Goal: Use online tool/utility: Utilize a website feature to perform a specific function

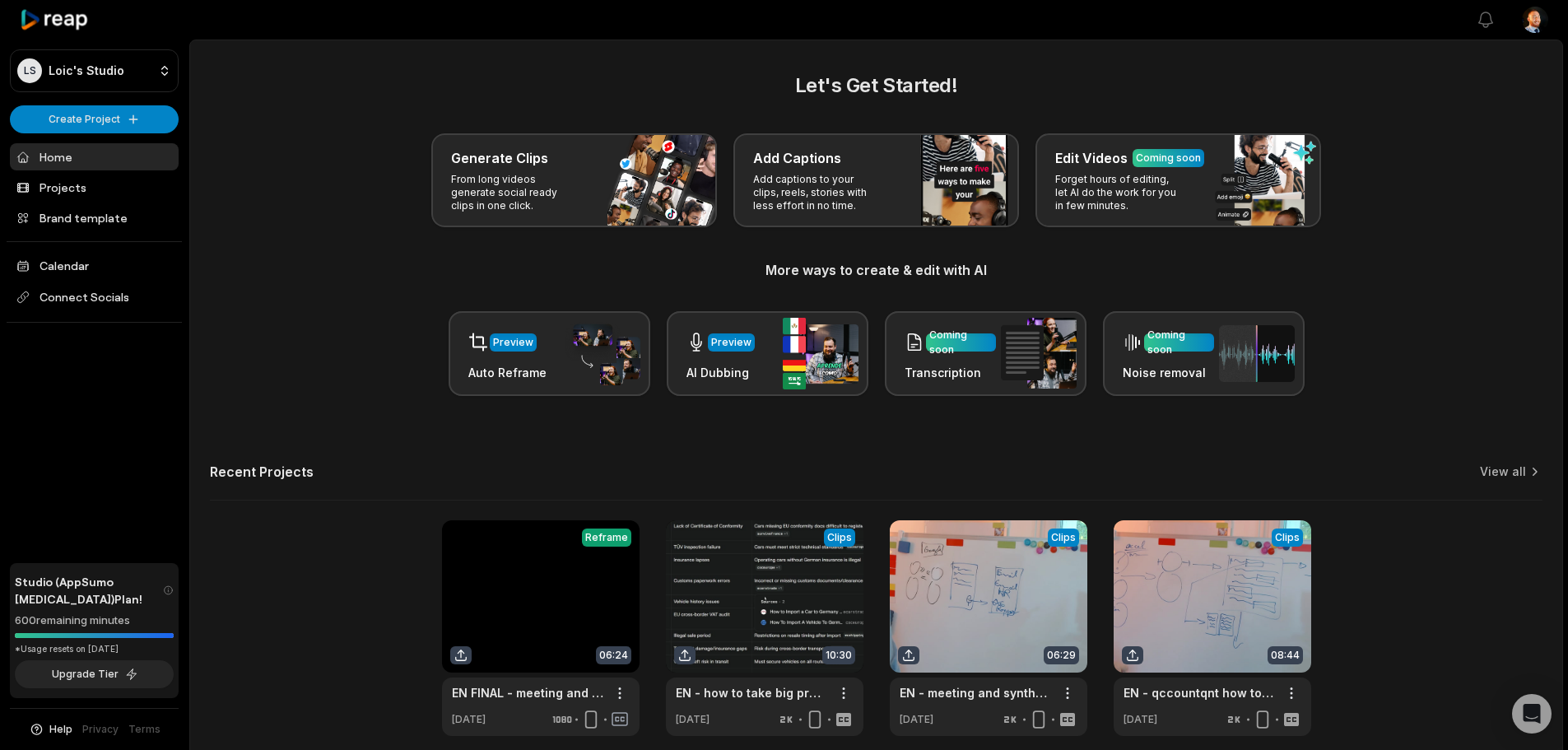
click at [350, 476] on div "Recent Projects View all" at bounding box center [876, 483] width 1332 height 37
click at [222, 393] on div "Preview Auto Reframe Preview AI Dubbing Coming soon Transcription Coming soon N…" at bounding box center [876, 354] width 1332 height 85
click at [80, 86] on html "LS Loic's Studio Create Project Home Projects Brand template Calendar Connect S…" at bounding box center [784, 375] width 1568 height 750
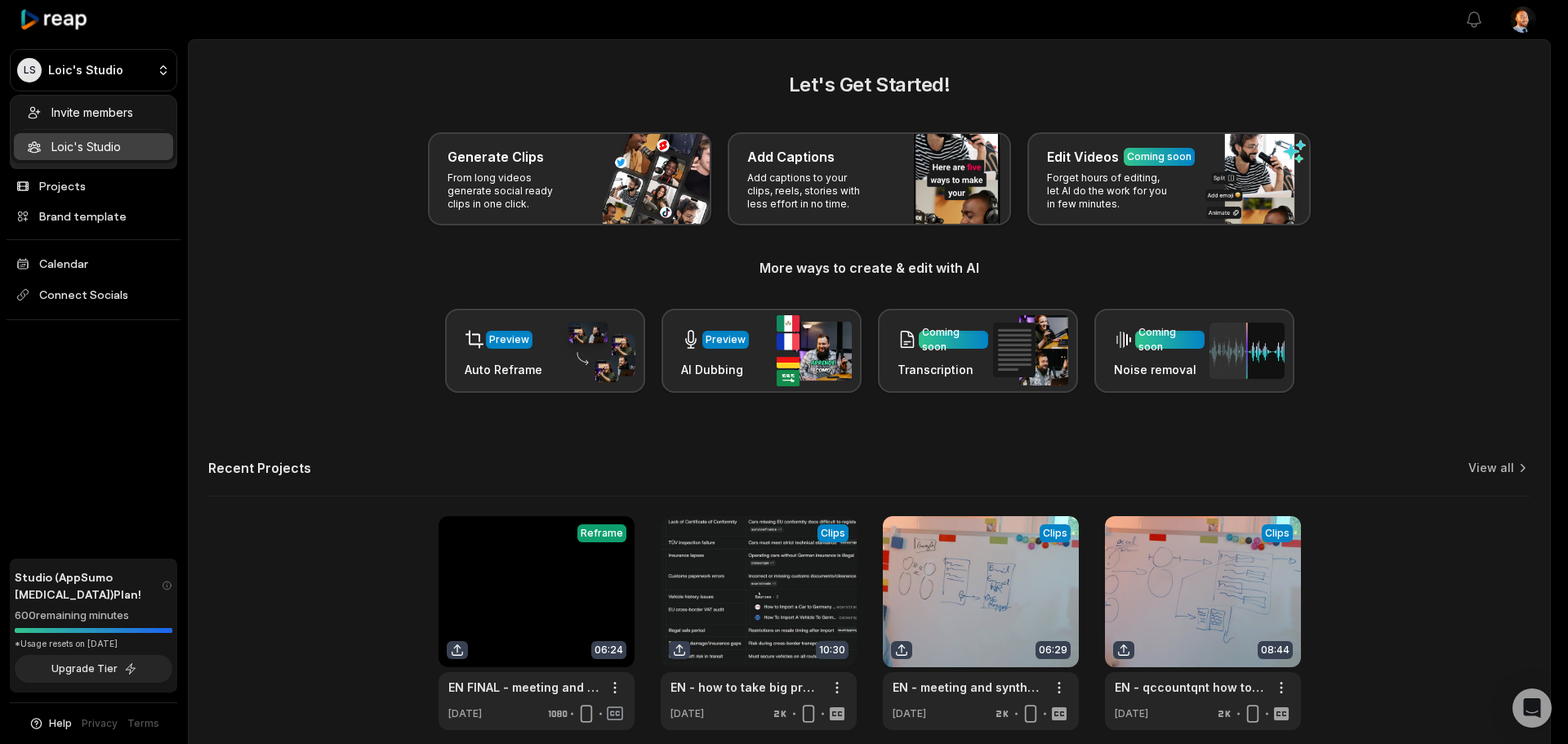
click at [257, 150] on html "LS Loic's Studio Create Project Home Projects Brand template Calendar Connect S…" at bounding box center [784, 372] width 1568 height 744
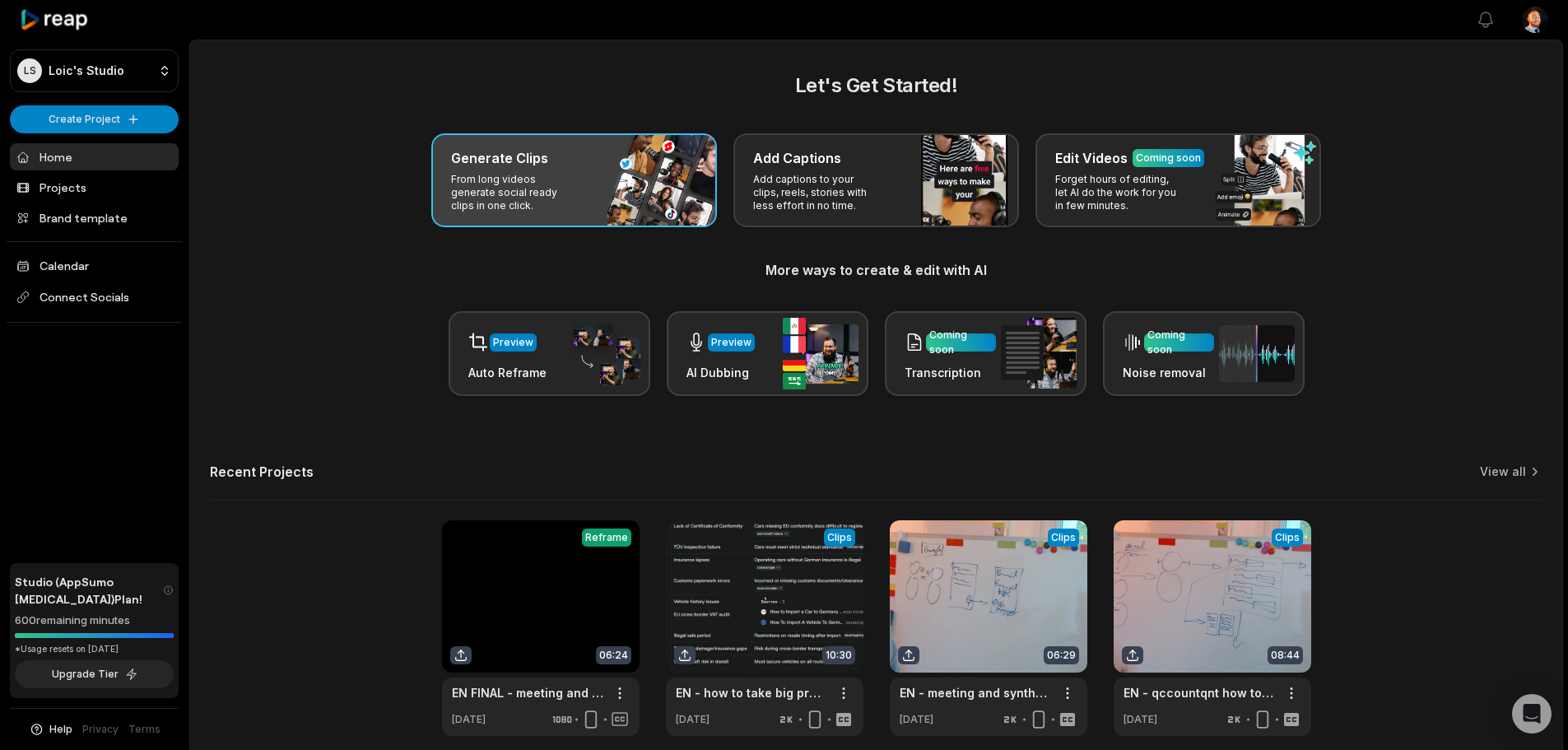
click at [611, 160] on div "Generate Clips" at bounding box center [574, 158] width 246 height 20
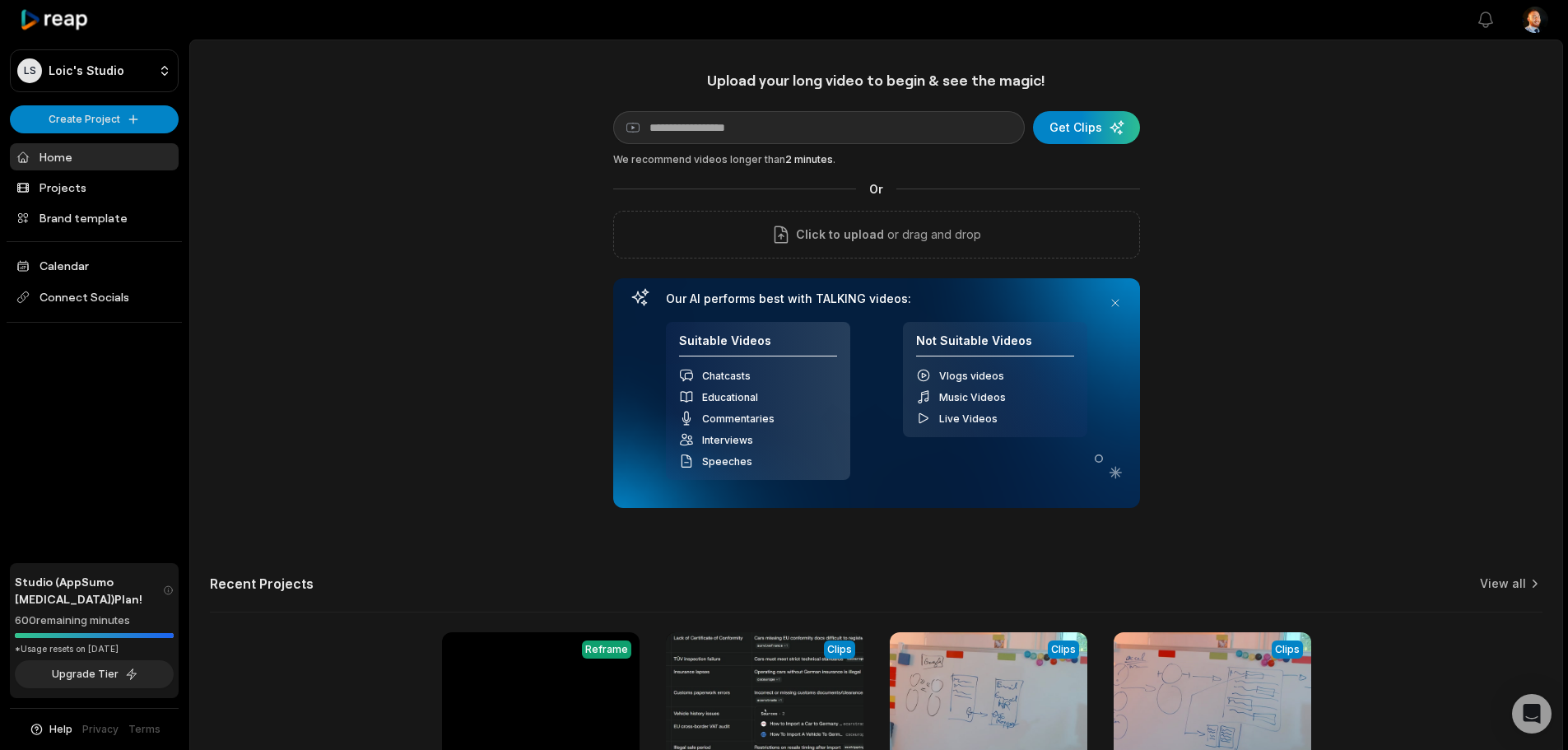
click at [1275, 318] on div "Upload your long video to begin & see the magic! YouTube link Get Clips We reco…" at bounding box center [875, 459] width 1372 height 778
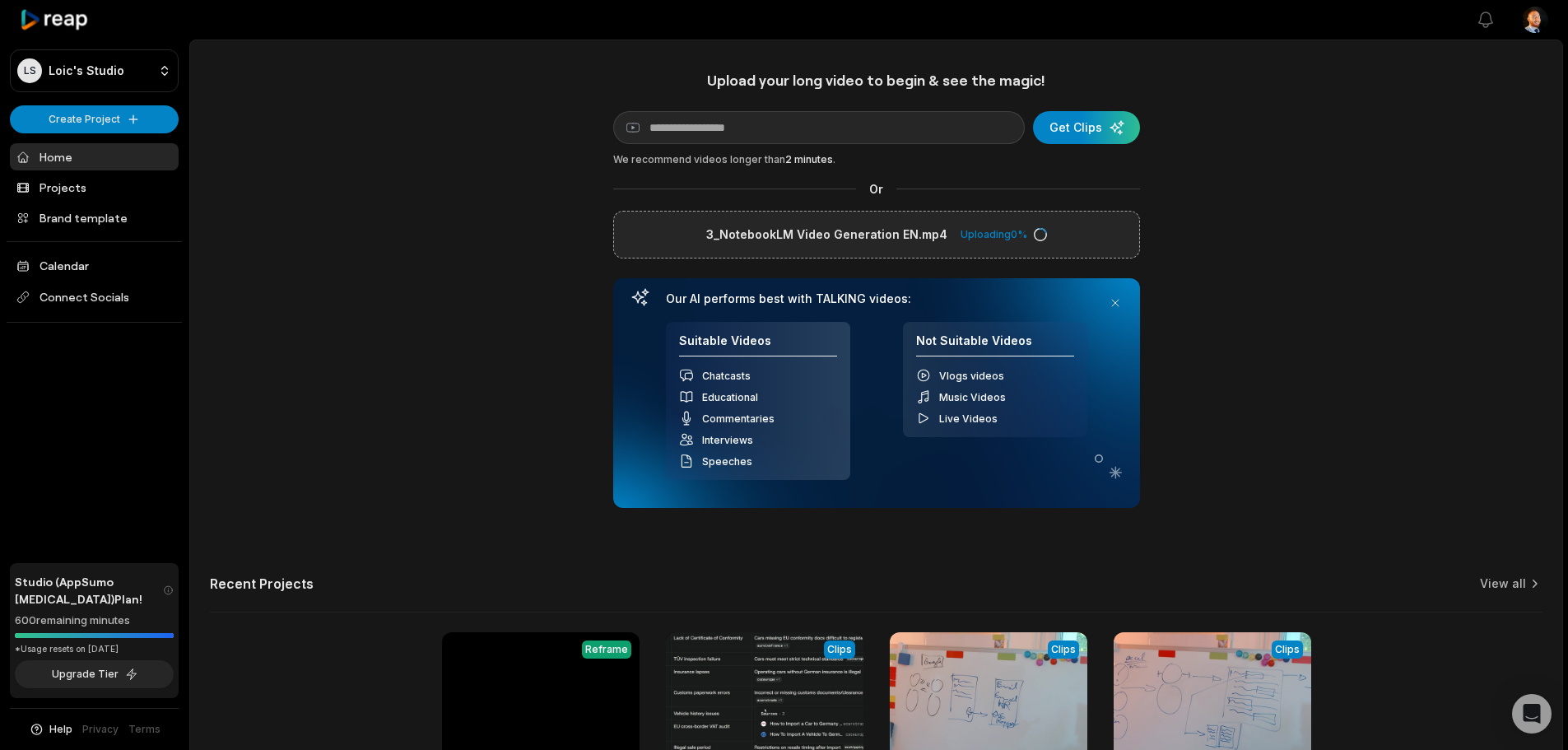
click at [256, 171] on div "Upload your long video to begin & see the magic! YouTube link Get Clips We reco…" at bounding box center [875, 459] width 1372 height 778
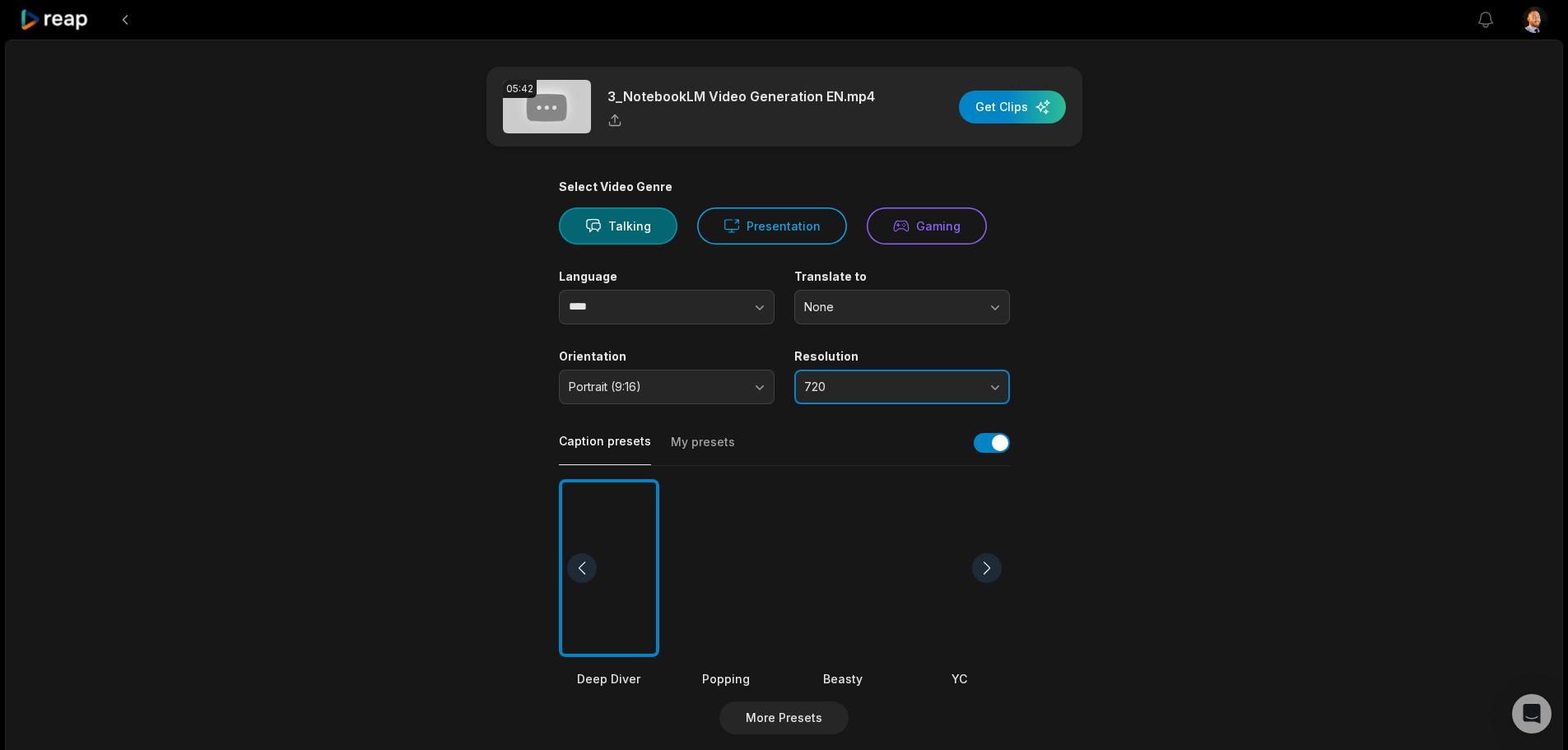
click at [830, 375] on button "720" at bounding box center [901, 386] width 215 height 34
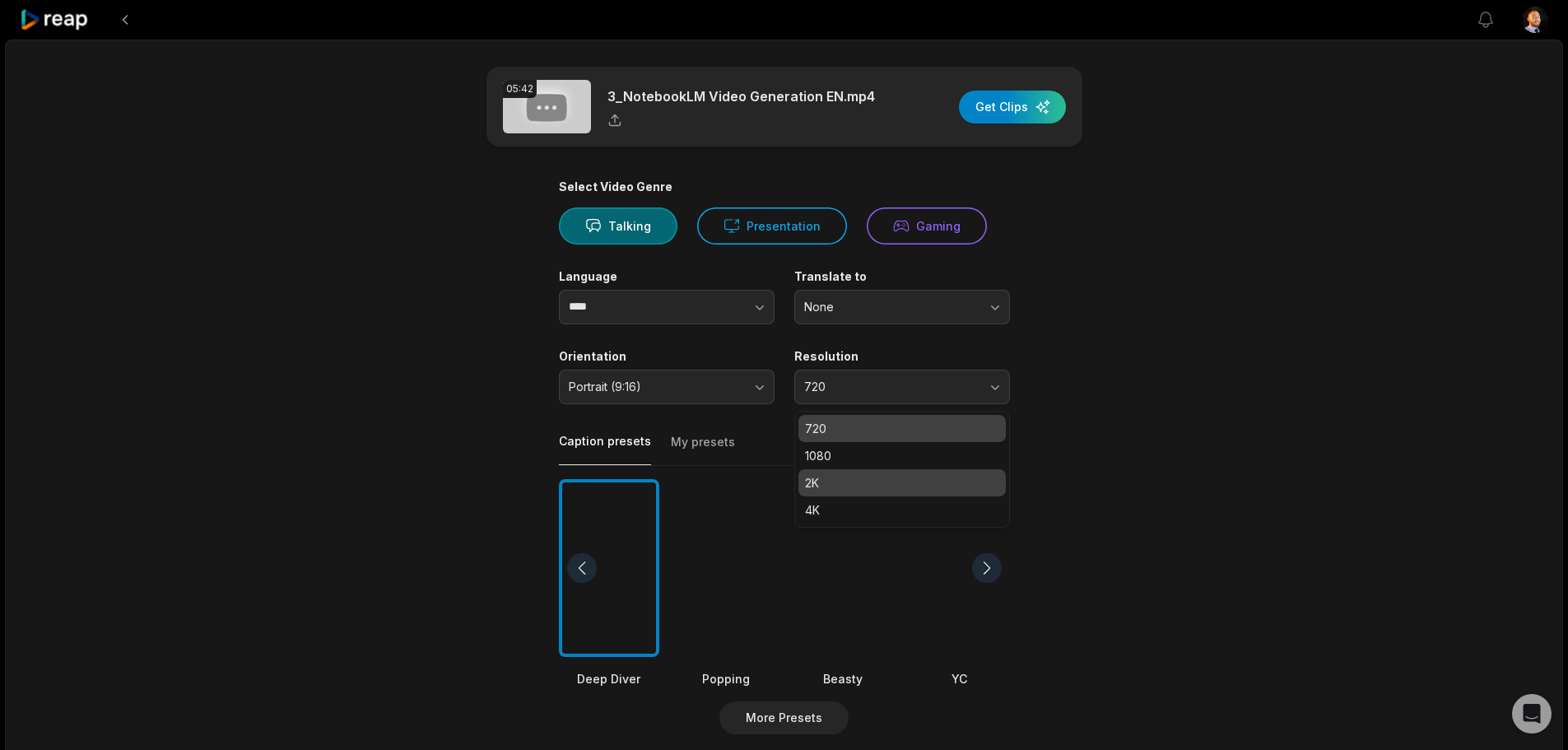
click at [822, 485] on p "2K" at bounding box center [902, 483] width 195 height 18
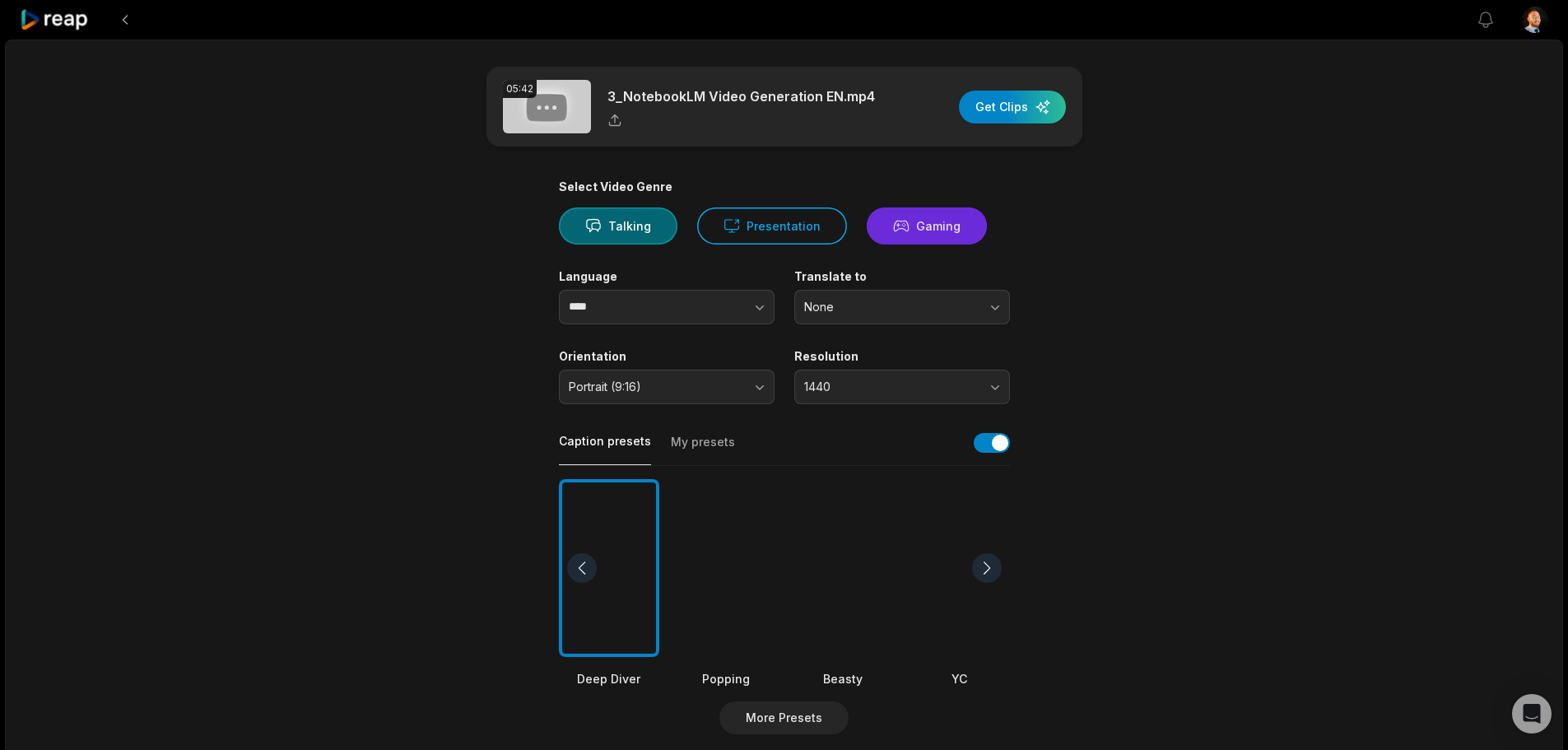
click at [929, 218] on button "Gaming" at bounding box center [926, 226] width 120 height 37
click at [990, 105] on div "button" at bounding box center [1012, 107] width 107 height 33
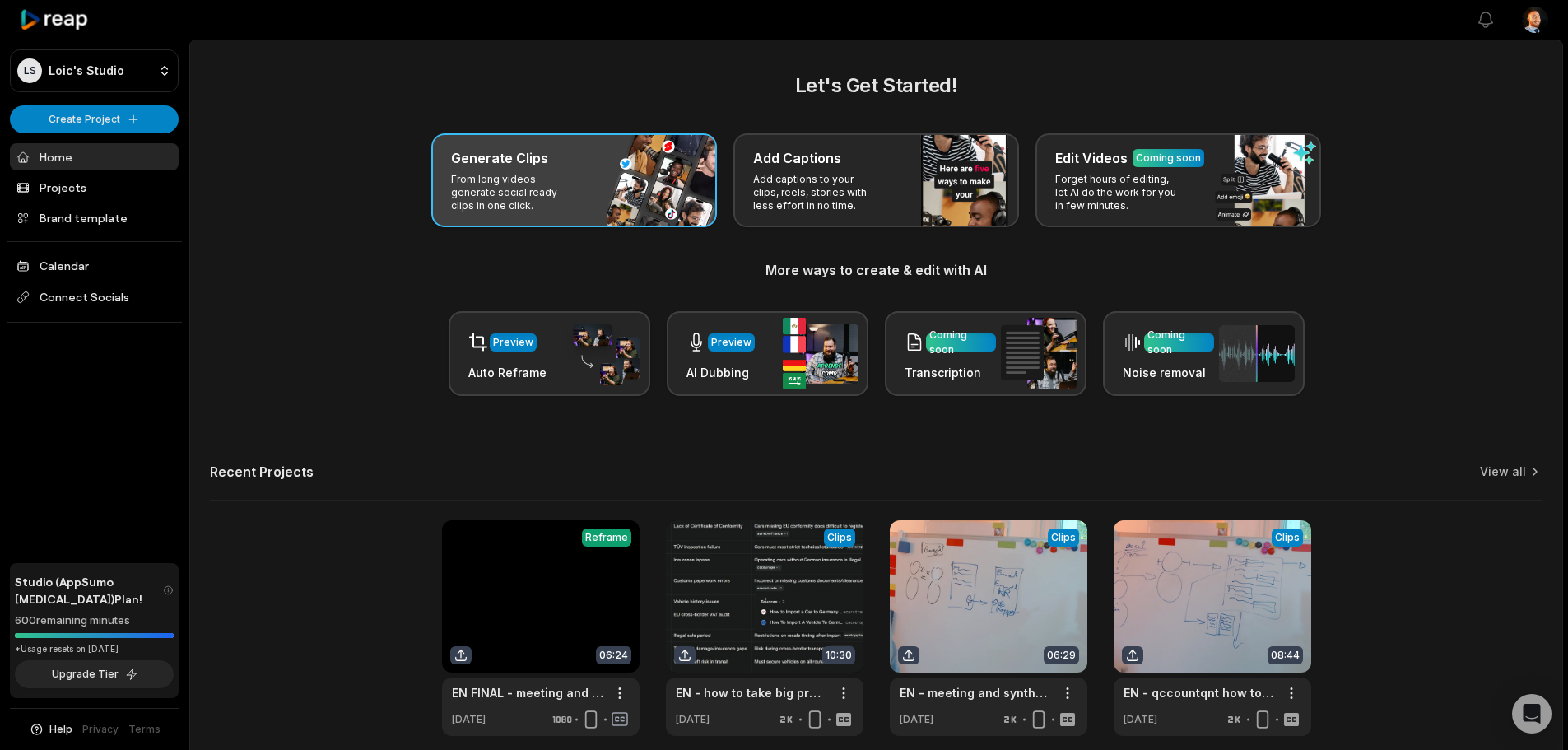
click at [581, 179] on div "Generate Clips From long videos generate social ready clips in one click." at bounding box center [574, 180] width 286 height 93
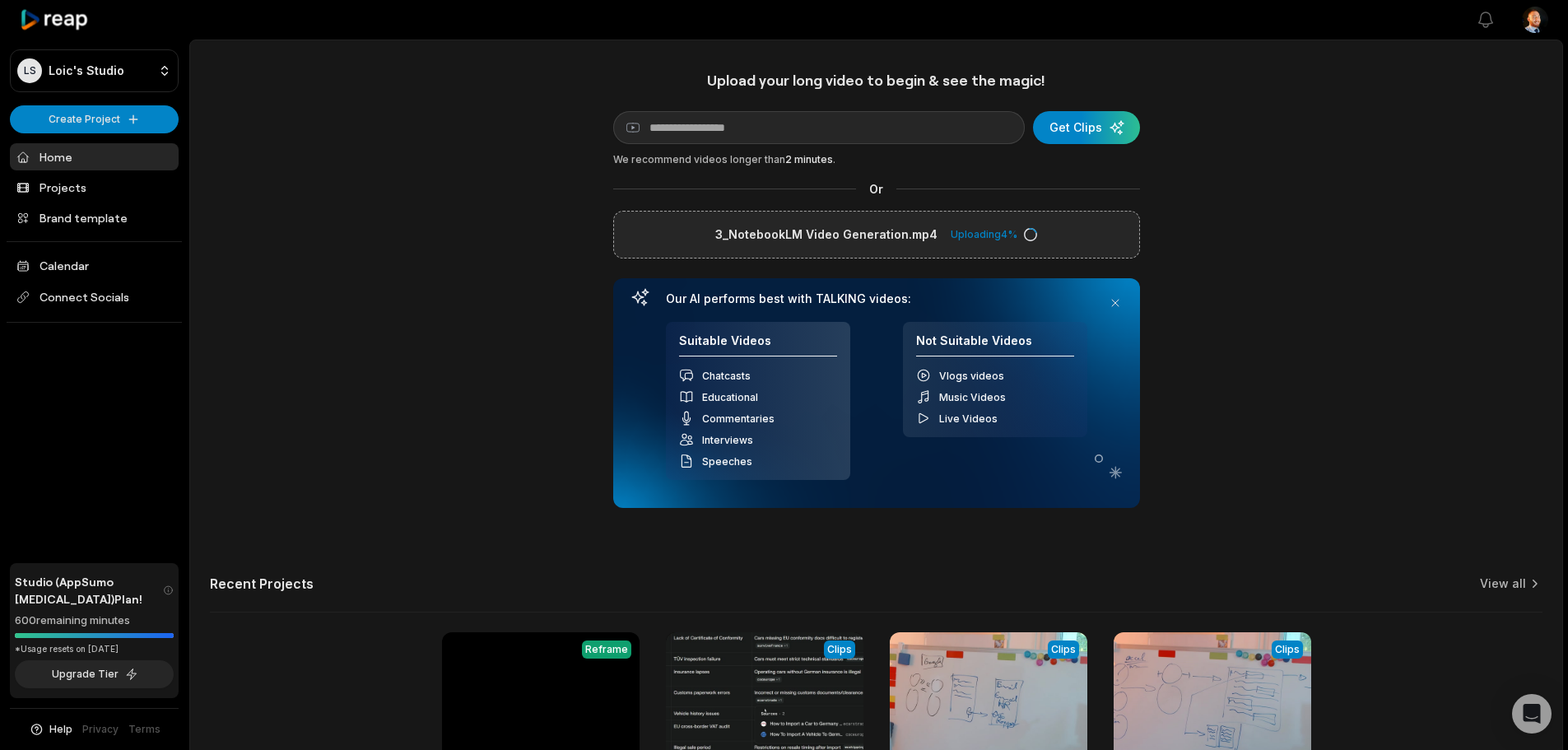
click at [425, 272] on div "Upload your long video to begin & see the magic! YouTube link Get Clips We reco…" at bounding box center [875, 459] width 1372 height 778
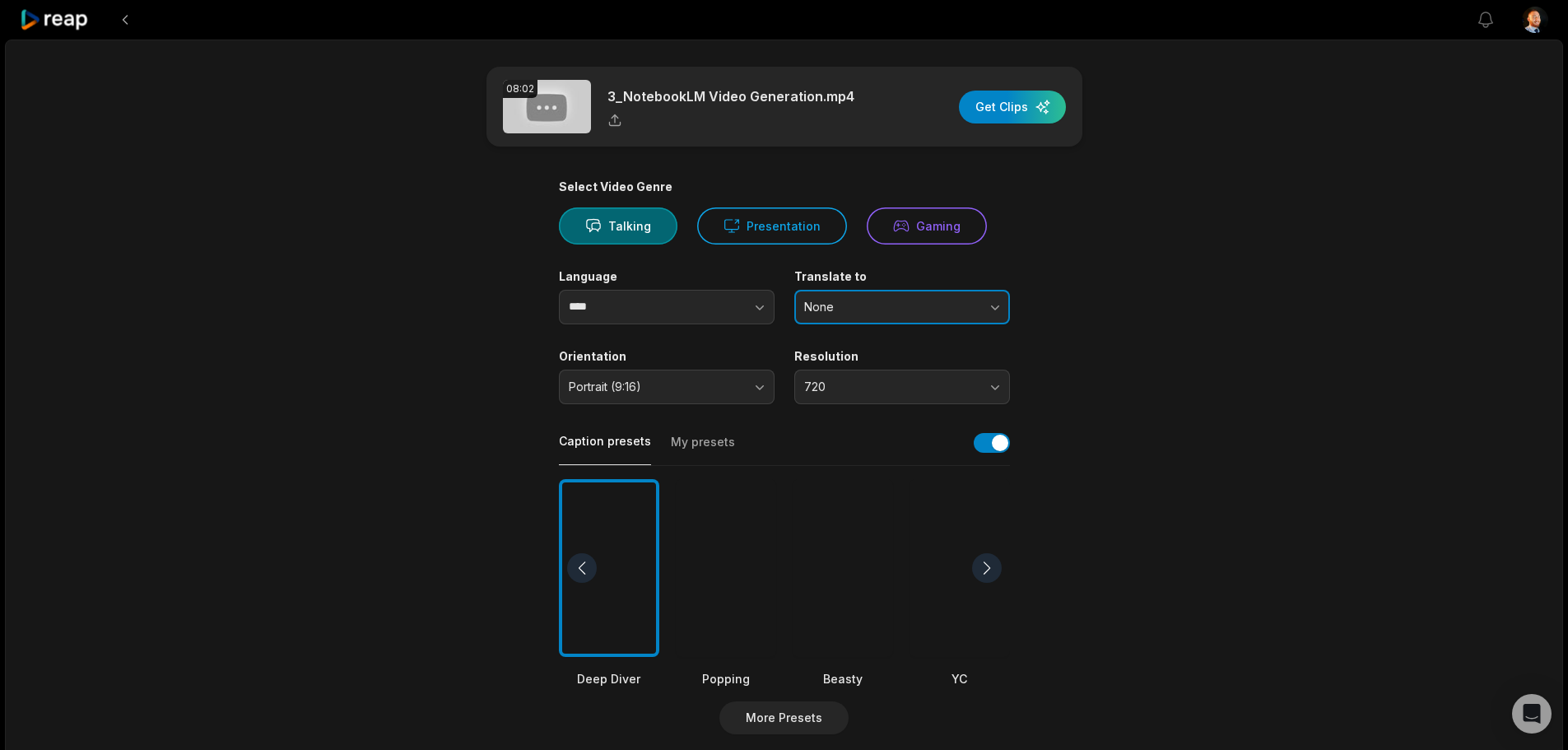
click at [923, 317] on button "None" at bounding box center [901, 307] width 215 height 34
click at [593, 419] on div "Select Video Genre Talking Presentation Gaming Language **** Translate to None …" at bounding box center [784, 624] width 451 height 889
click at [892, 398] on button "720" at bounding box center [901, 386] width 215 height 34
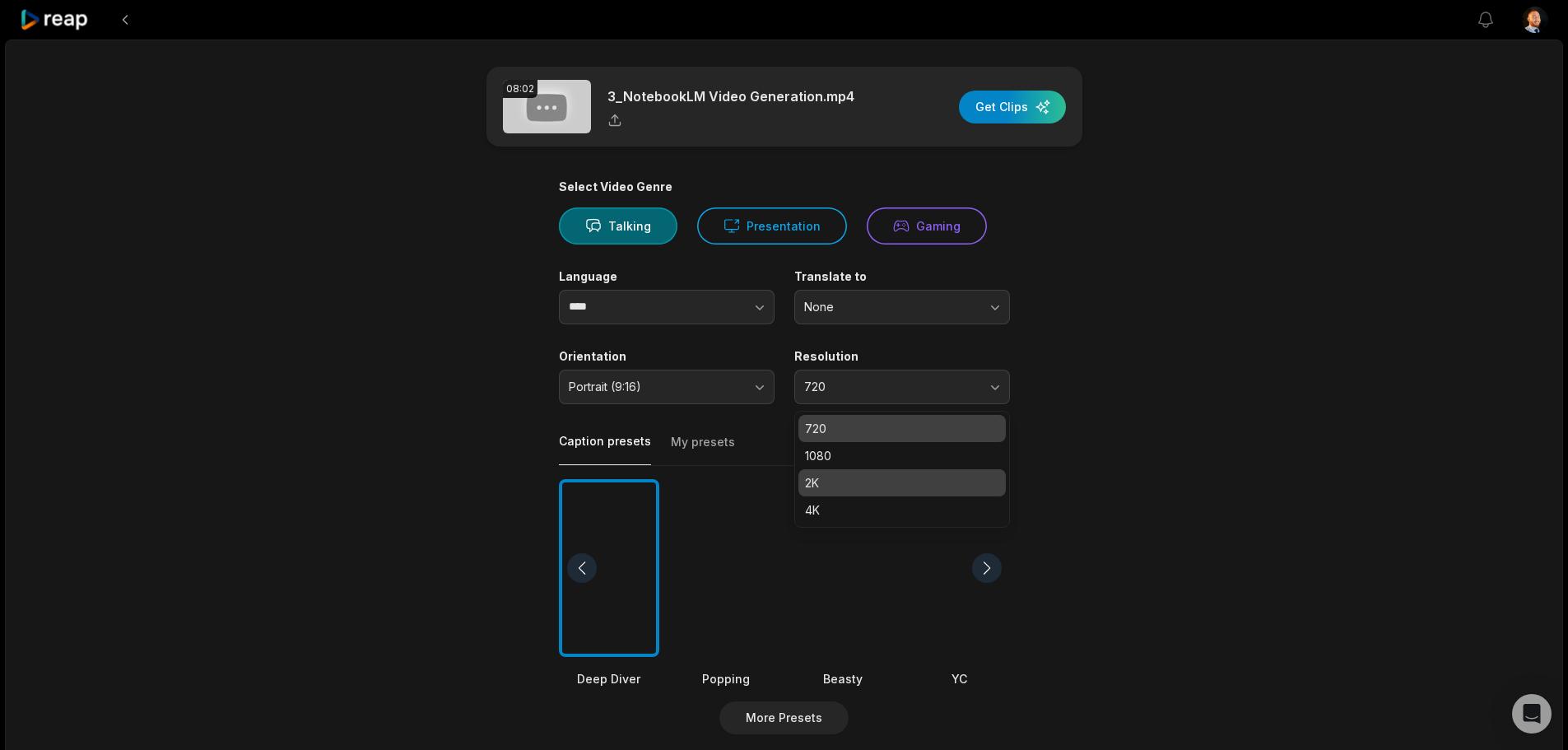
click at [850, 480] on p "2K" at bounding box center [902, 483] width 195 height 18
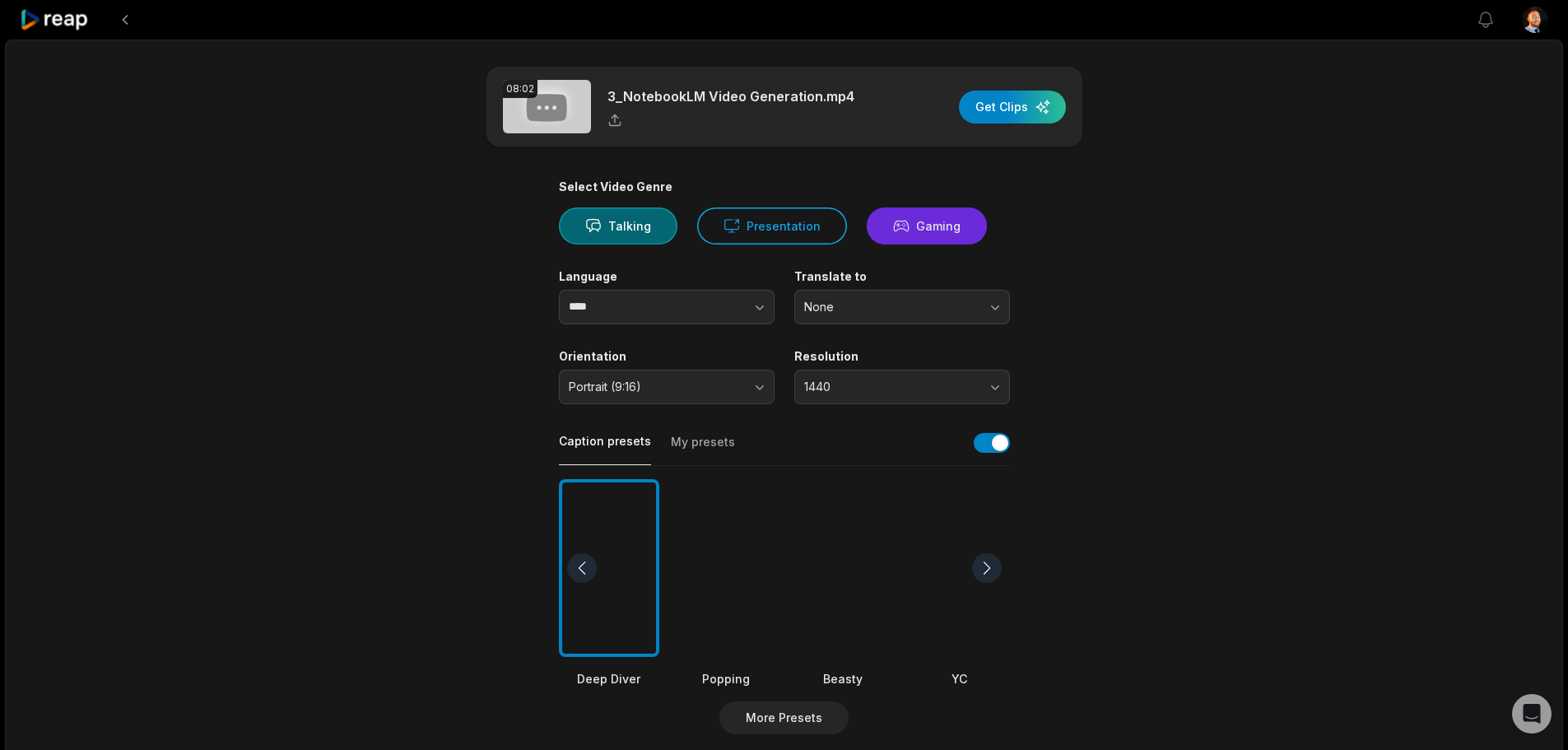
click at [893, 220] on icon at bounding box center [901, 226] width 17 height 18
click at [994, 130] on div "08:02 3_NotebookLM Video Generation.mp4 Get Clips" at bounding box center [784, 106] width 595 height 80
click at [1015, 112] on div "button" at bounding box center [1012, 107] width 107 height 33
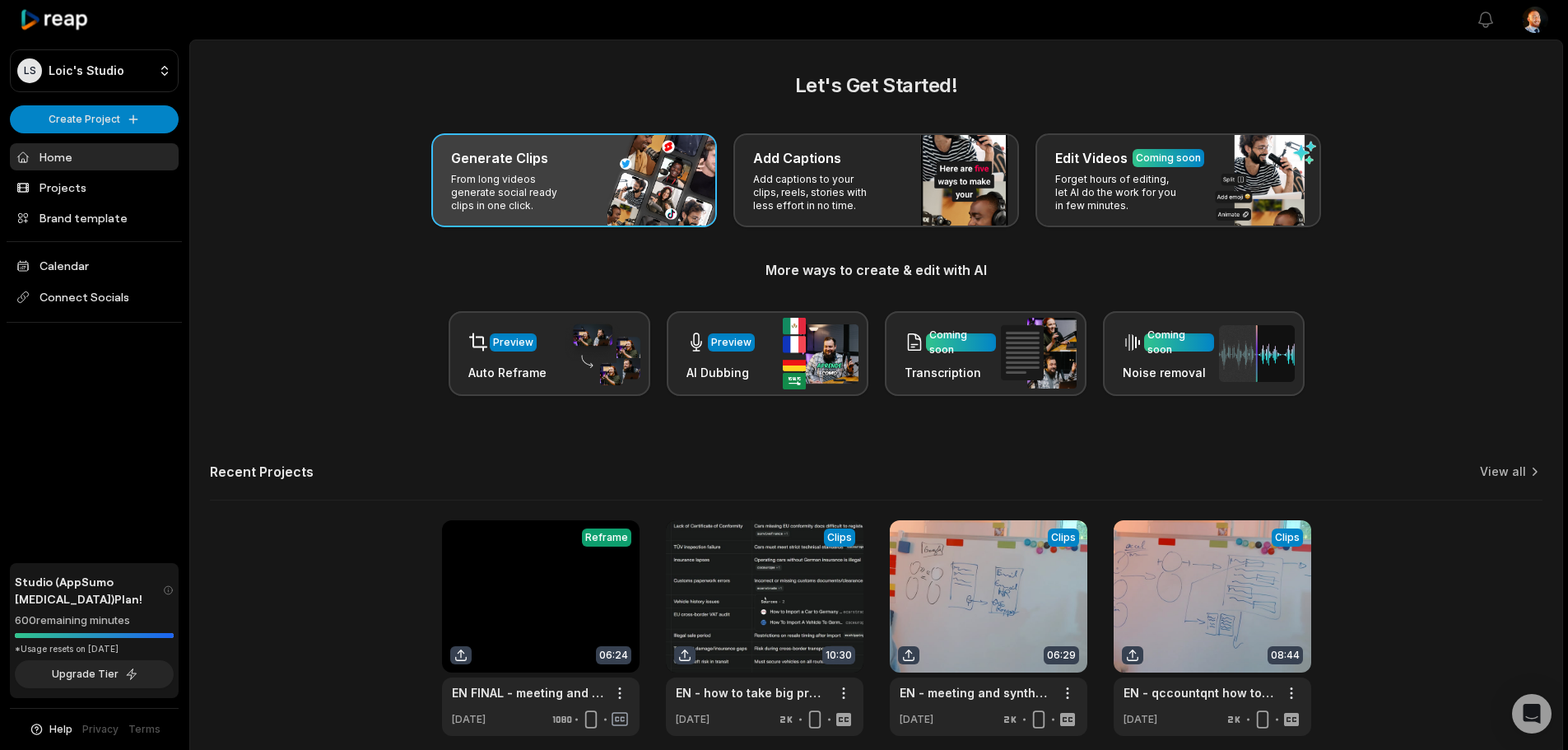
click at [617, 191] on div "Generate Clips From long videos generate social ready clips in one click." at bounding box center [574, 180] width 286 height 93
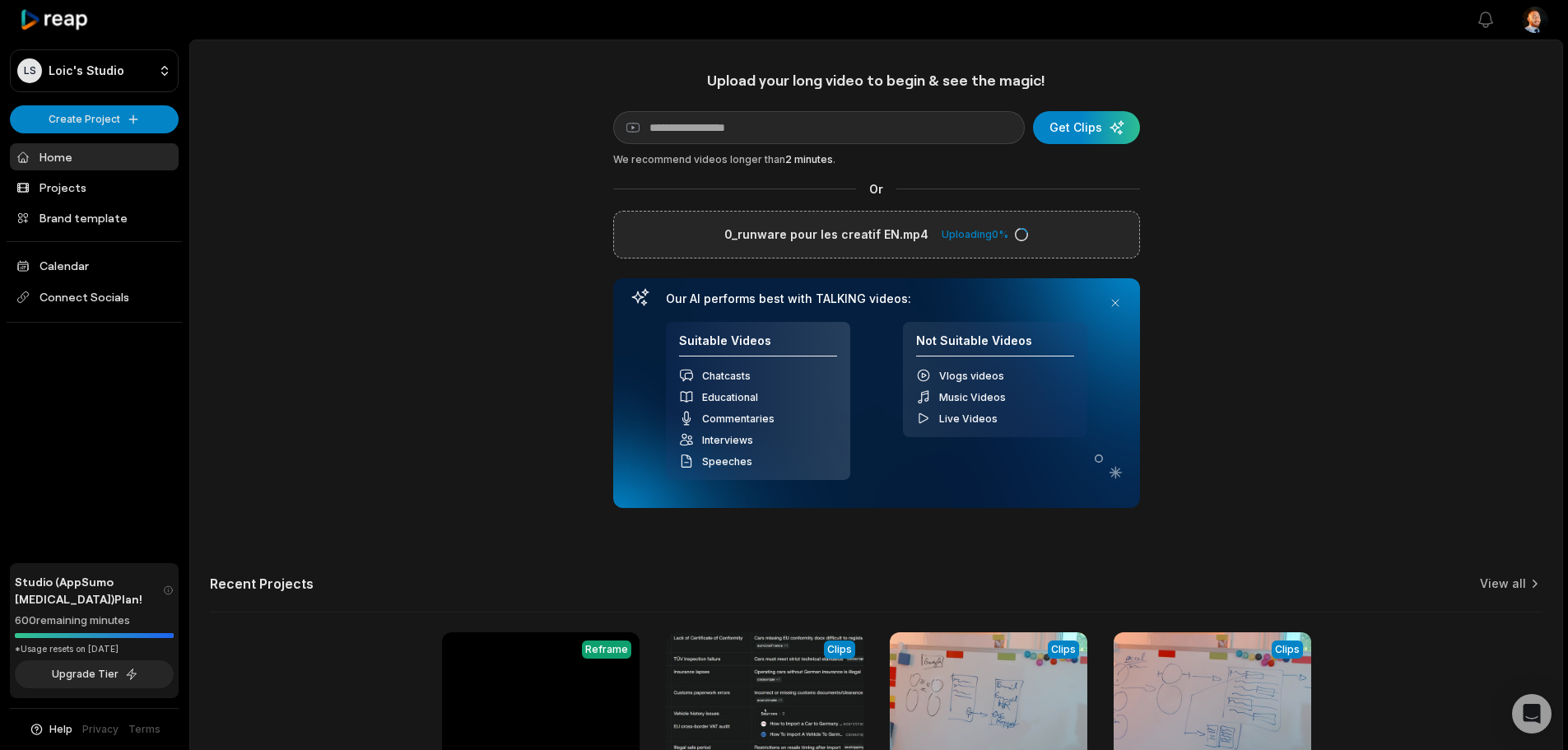
click at [459, 148] on div "Upload your long video to begin & see the magic! YouTube link Get Clips We reco…" at bounding box center [875, 459] width 1372 height 778
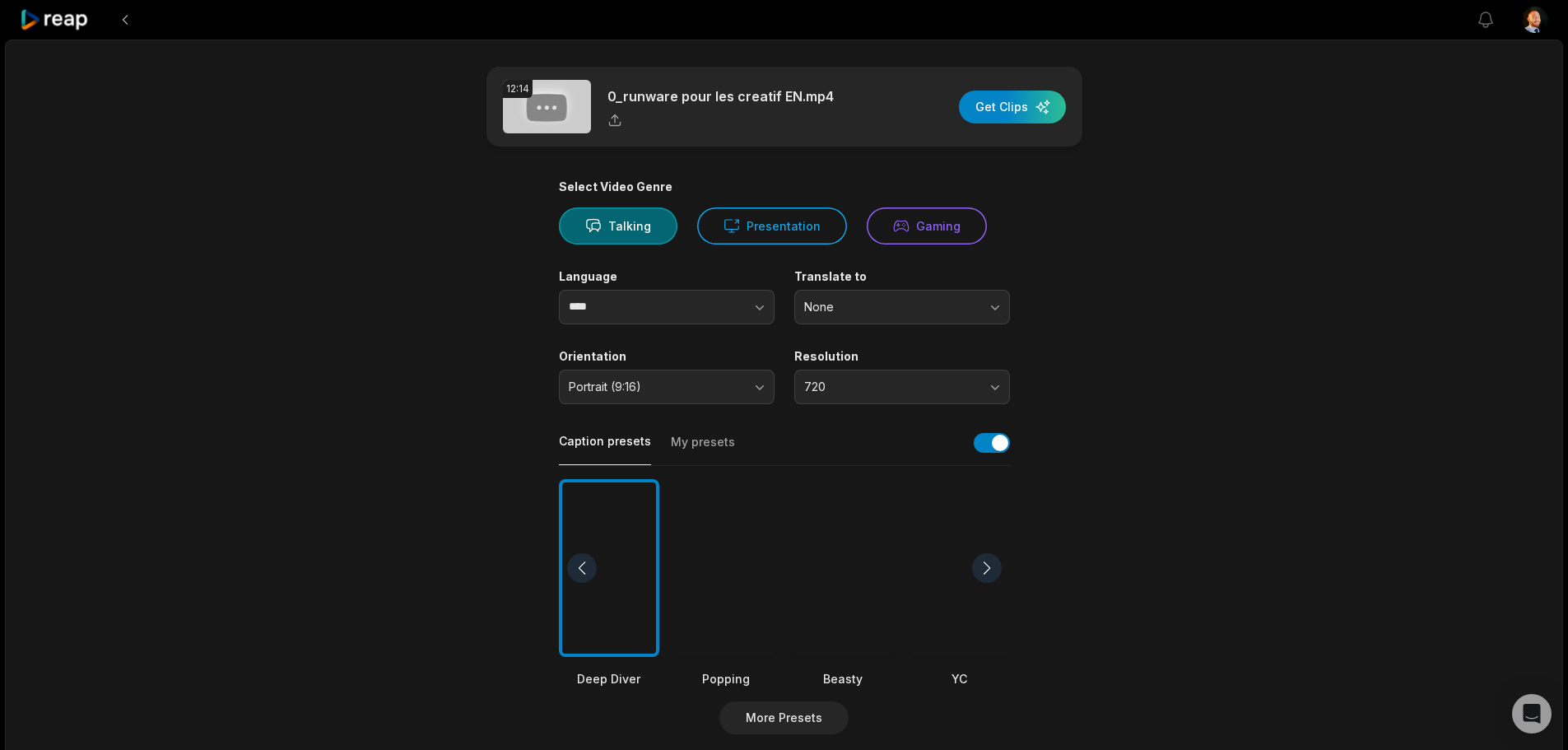
click at [842, 418] on div "Select Video Genre Talking Presentation Gaming Language **** Translate to None …" at bounding box center [784, 624] width 451 height 889
click at [865, 395] on button "720" at bounding box center [901, 386] width 215 height 34
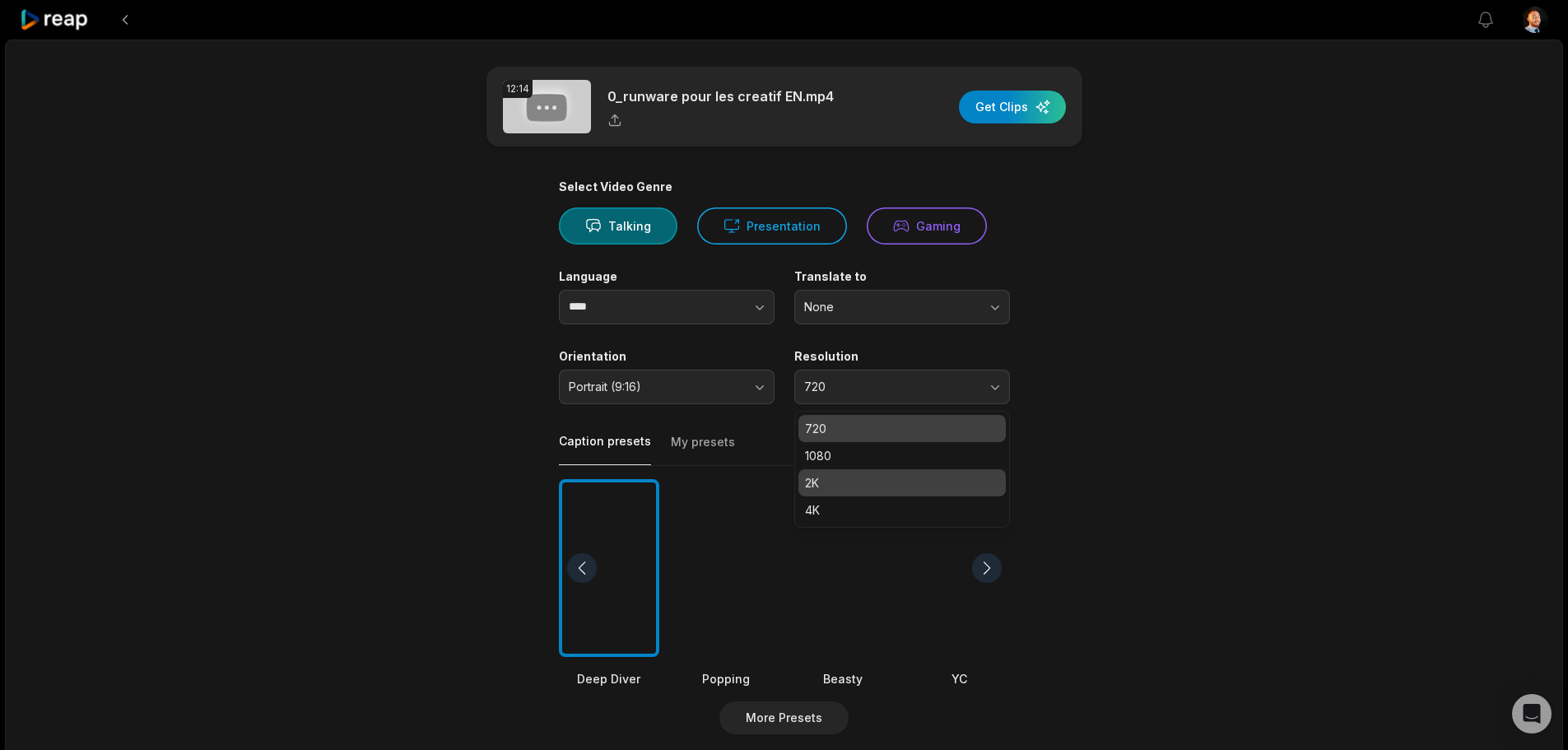
click at [820, 477] on p "2K" at bounding box center [902, 483] width 195 height 18
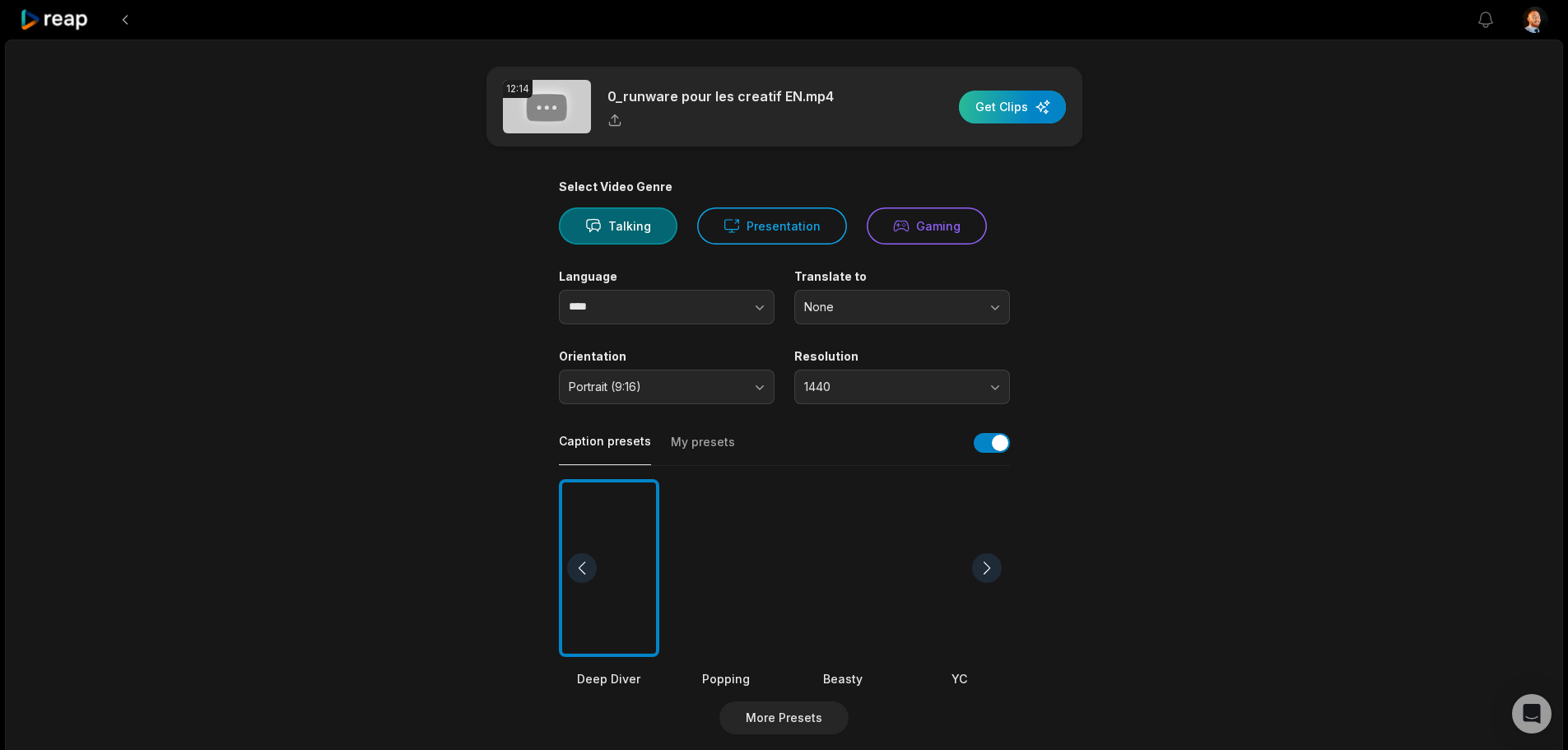
click at [996, 111] on div "button" at bounding box center [1012, 107] width 107 height 33
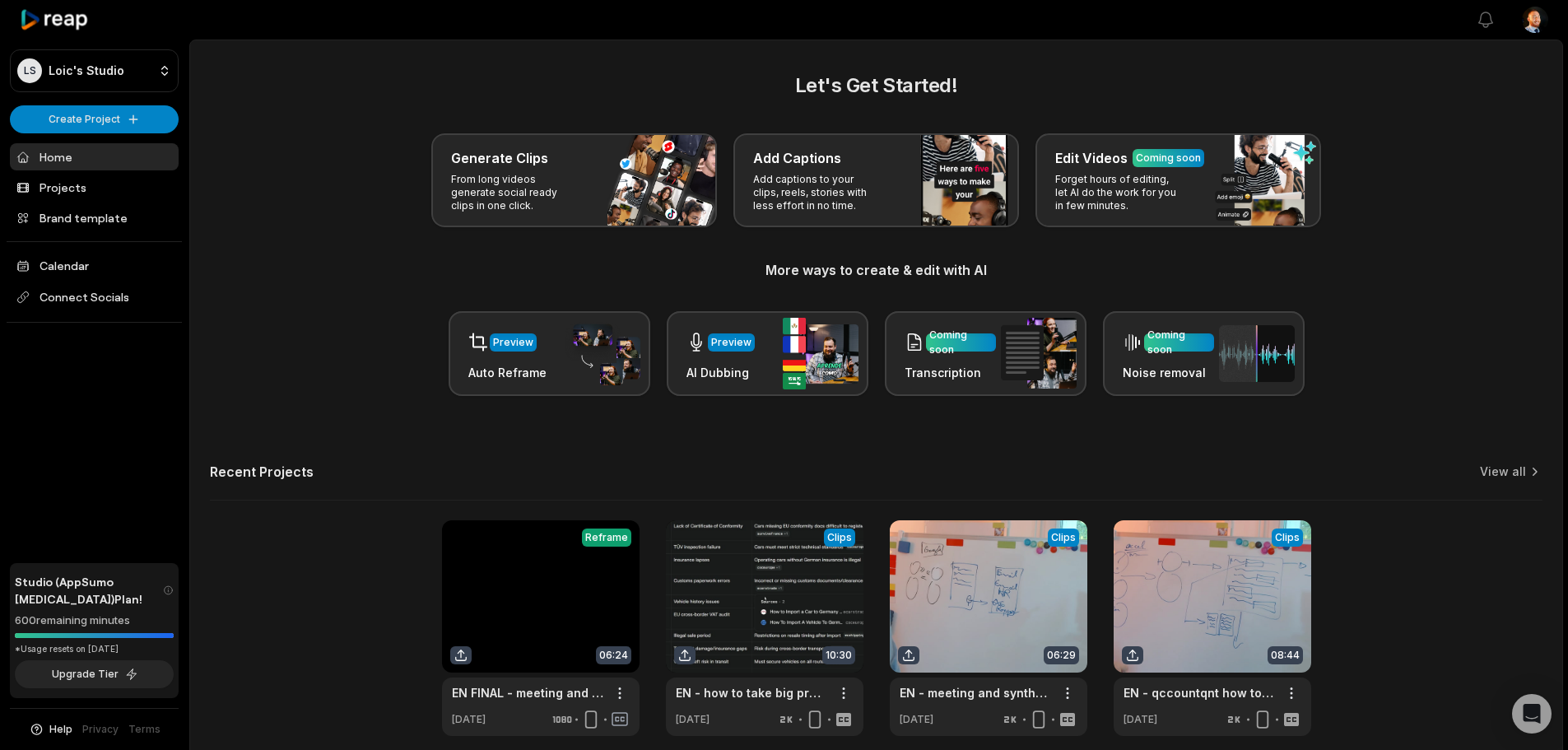
click at [576, 127] on div "Let's Get Started! Generate Clips From long videos generate social ready clips …" at bounding box center [876, 233] width 1332 height 325
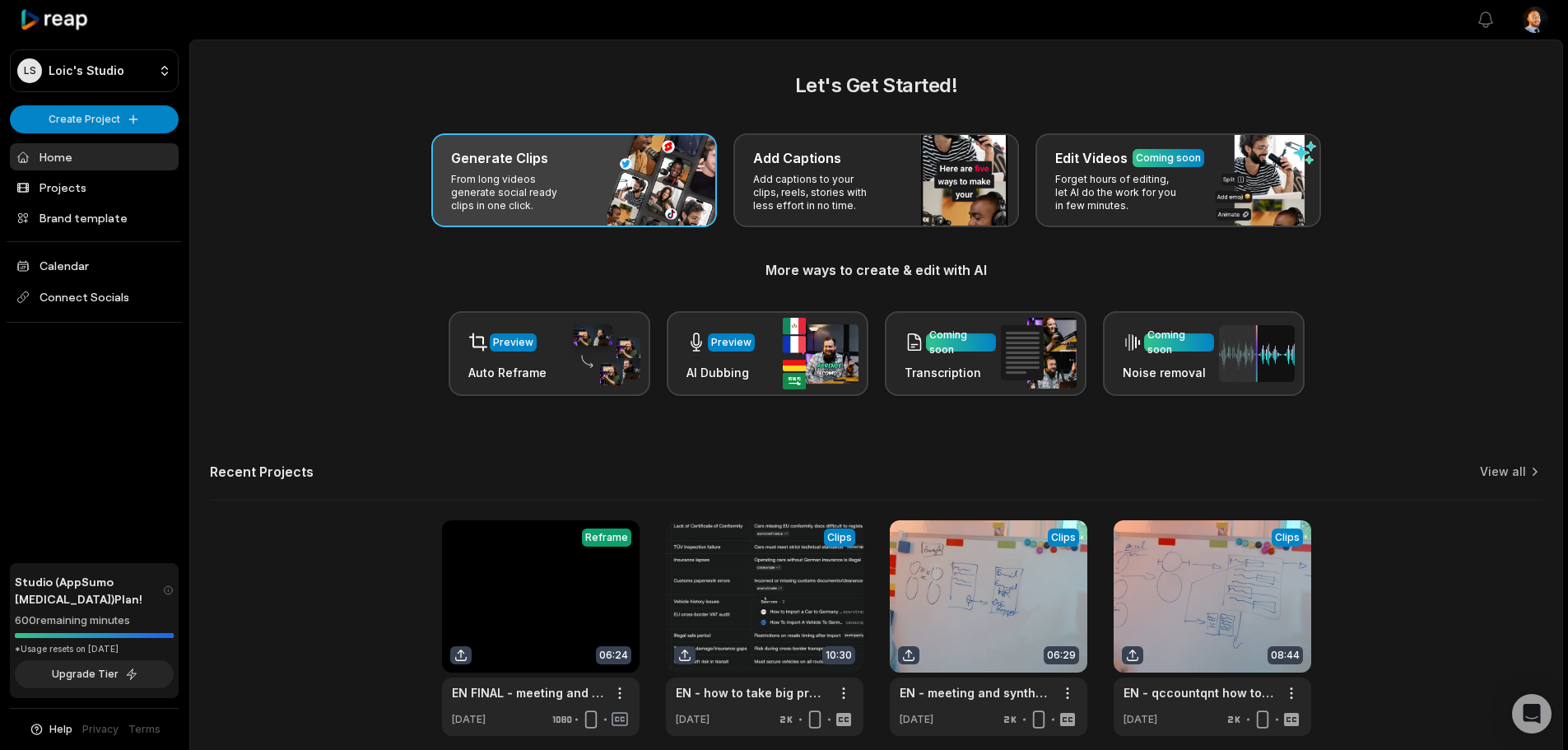
click at [553, 182] on p "From long videos generate social ready clips in one click." at bounding box center [515, 193] width 128 height 39
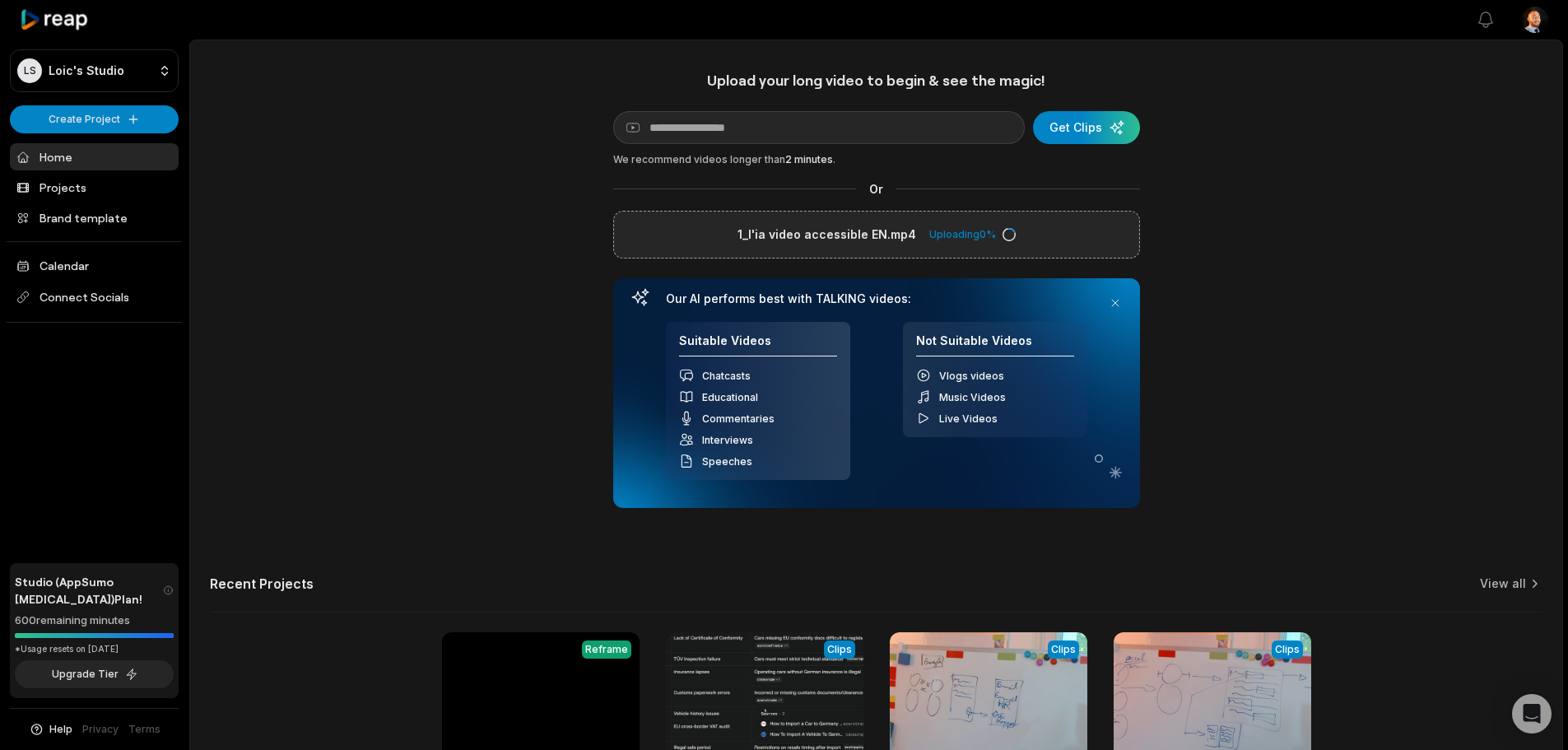
click at [454, 282] on div "Upload your long video to begin & see the magic! YouTube link Get Clips We reco…" at bounding box center [875, 459] width 1372 height 778
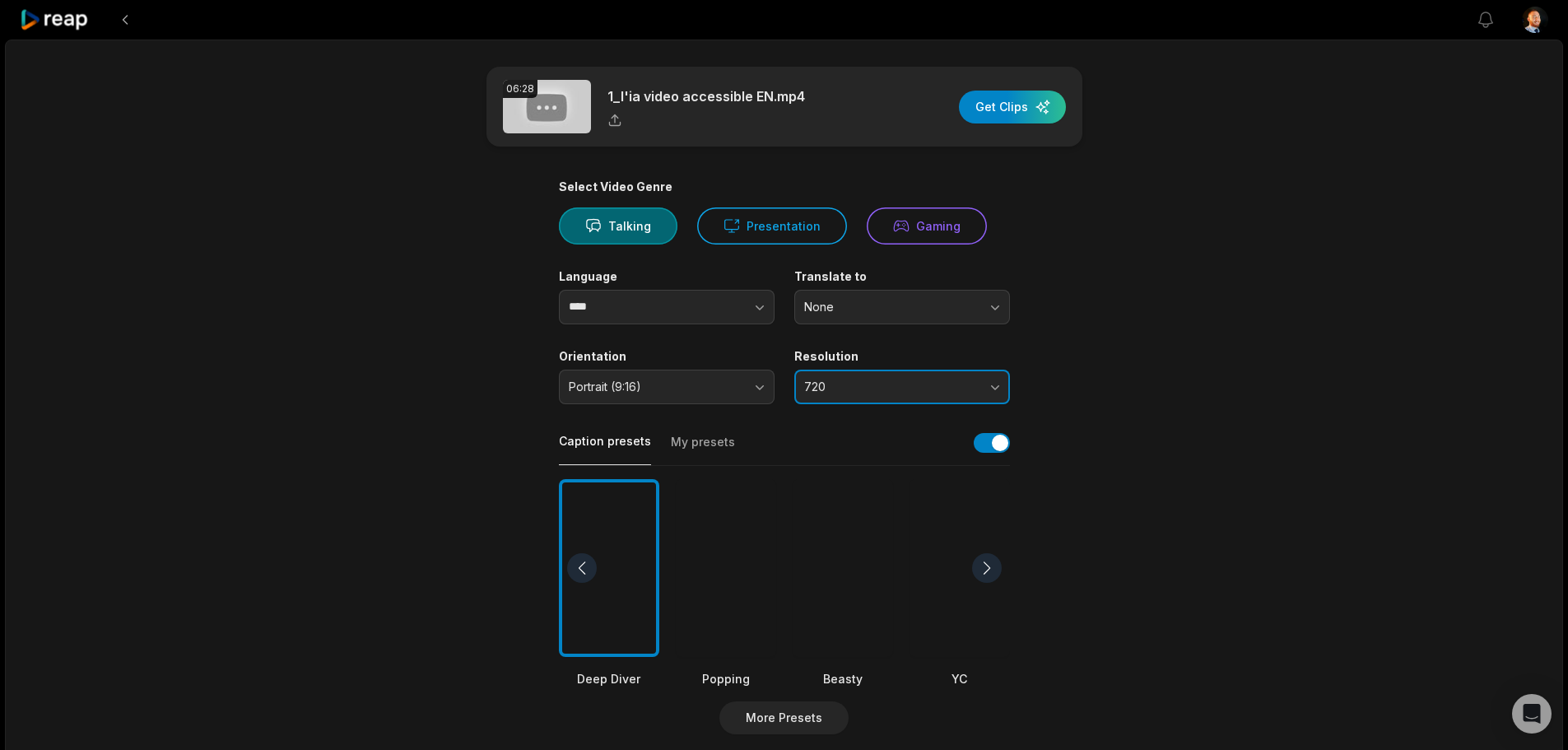
click at [875, 386] on span "720" at bounding box center [890, 386] width 173 height 15
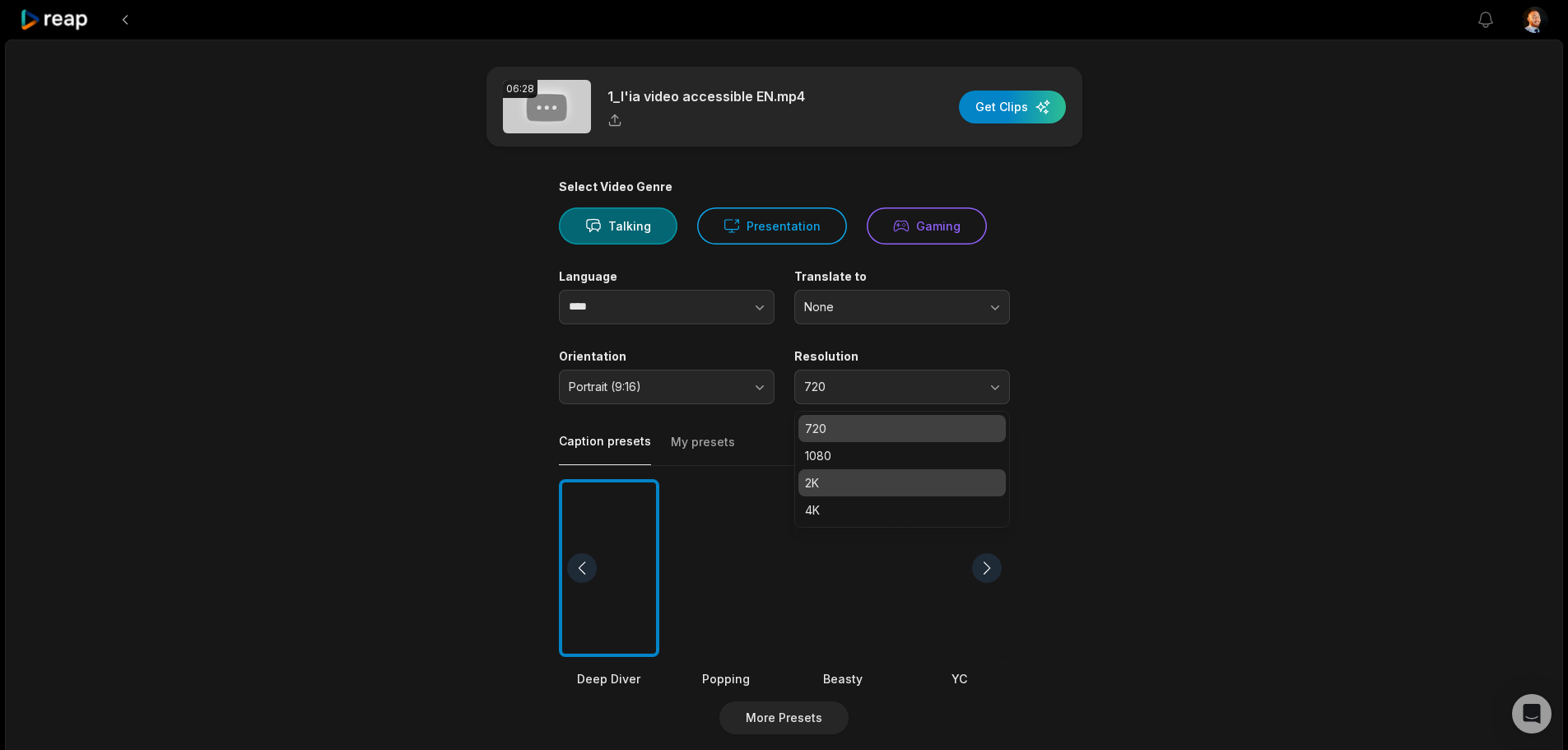
click at [817, 487] on p "2K" at bounding box center [902, 483] width 195 height 18
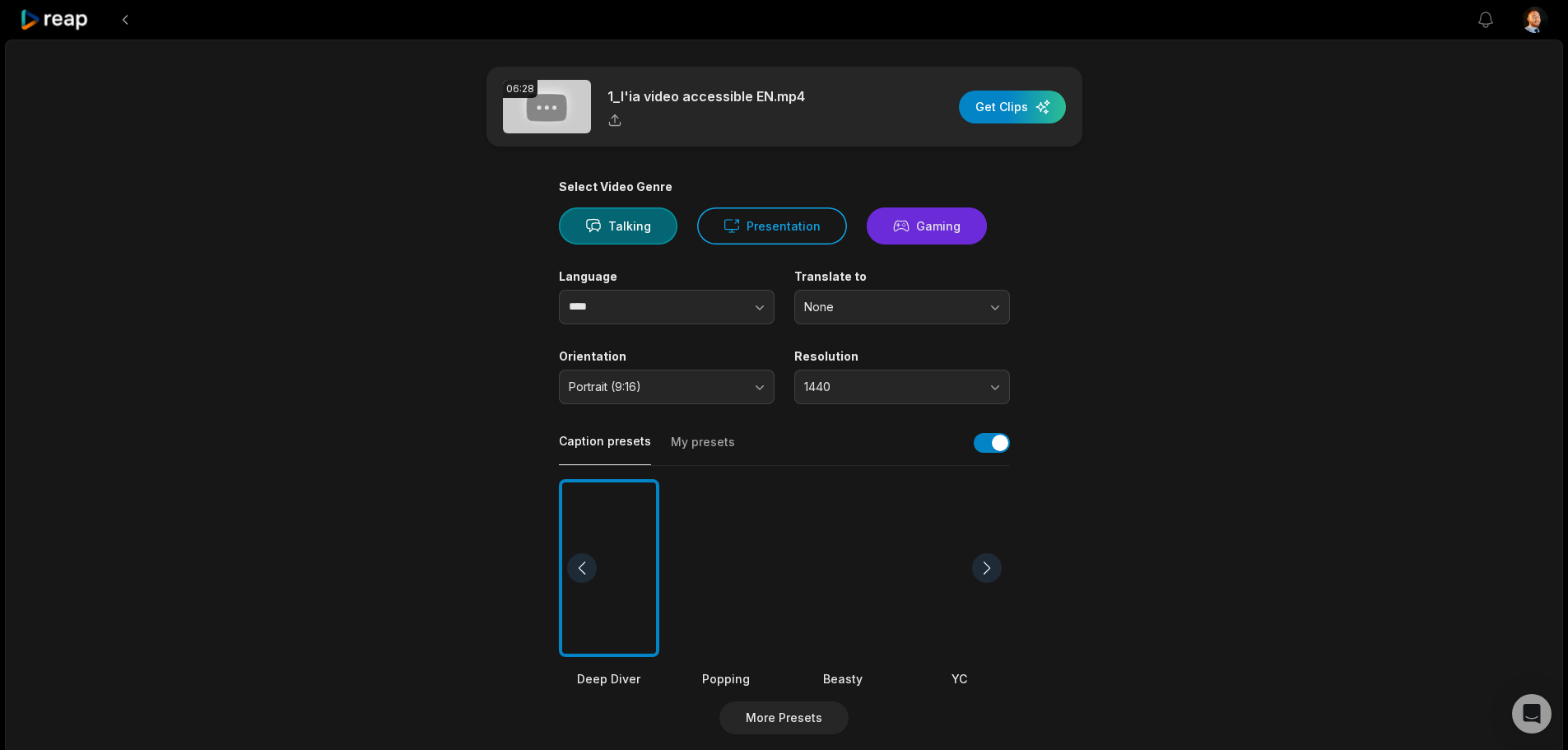
click at [925, 236] on button "Gaming" at bounding box center [926, 226] width 120 height 37
click at [1036, 110] on div "button" at bounding box center [1012, 107] width 107 height 33
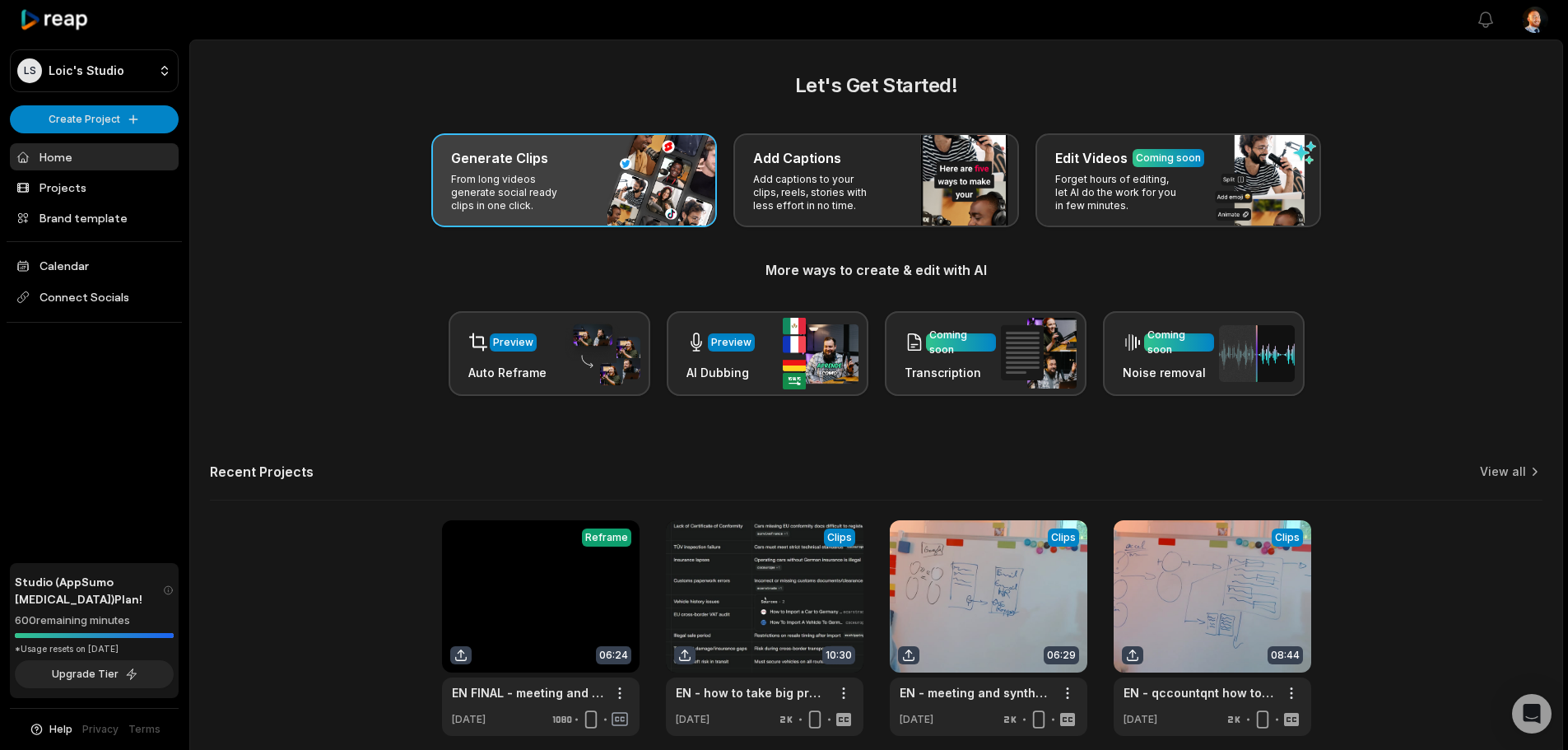
click at [590, 173] on div "Generate Clips From long videos generate social ready clips in one click." at bounding box center [574, 180] width 286 height 93
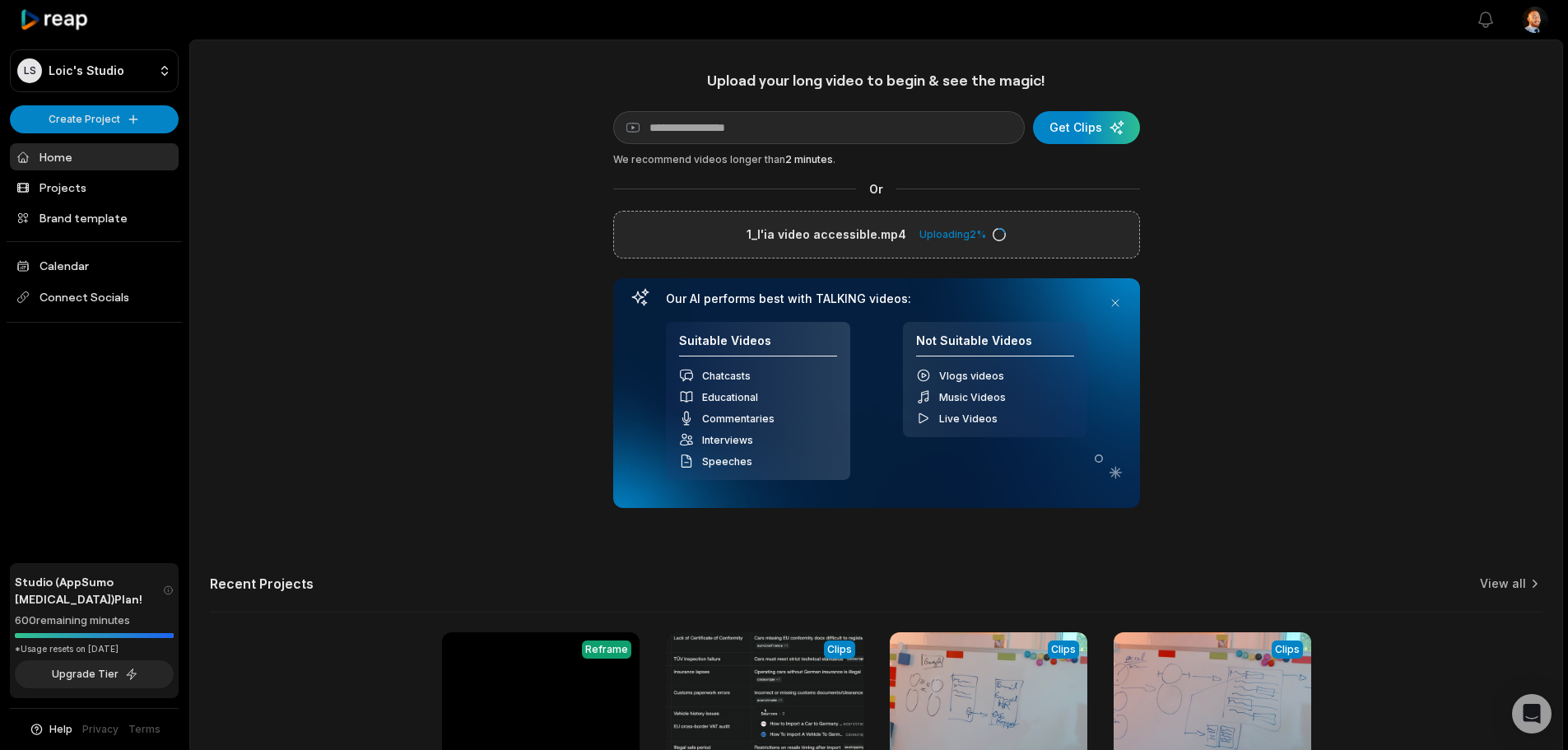
click at [510, 130] on div "Upload your long video to begin & see the magic! YouTube link Get Clips We reco…" at bounding box center [875, 459] width 1372 height 778
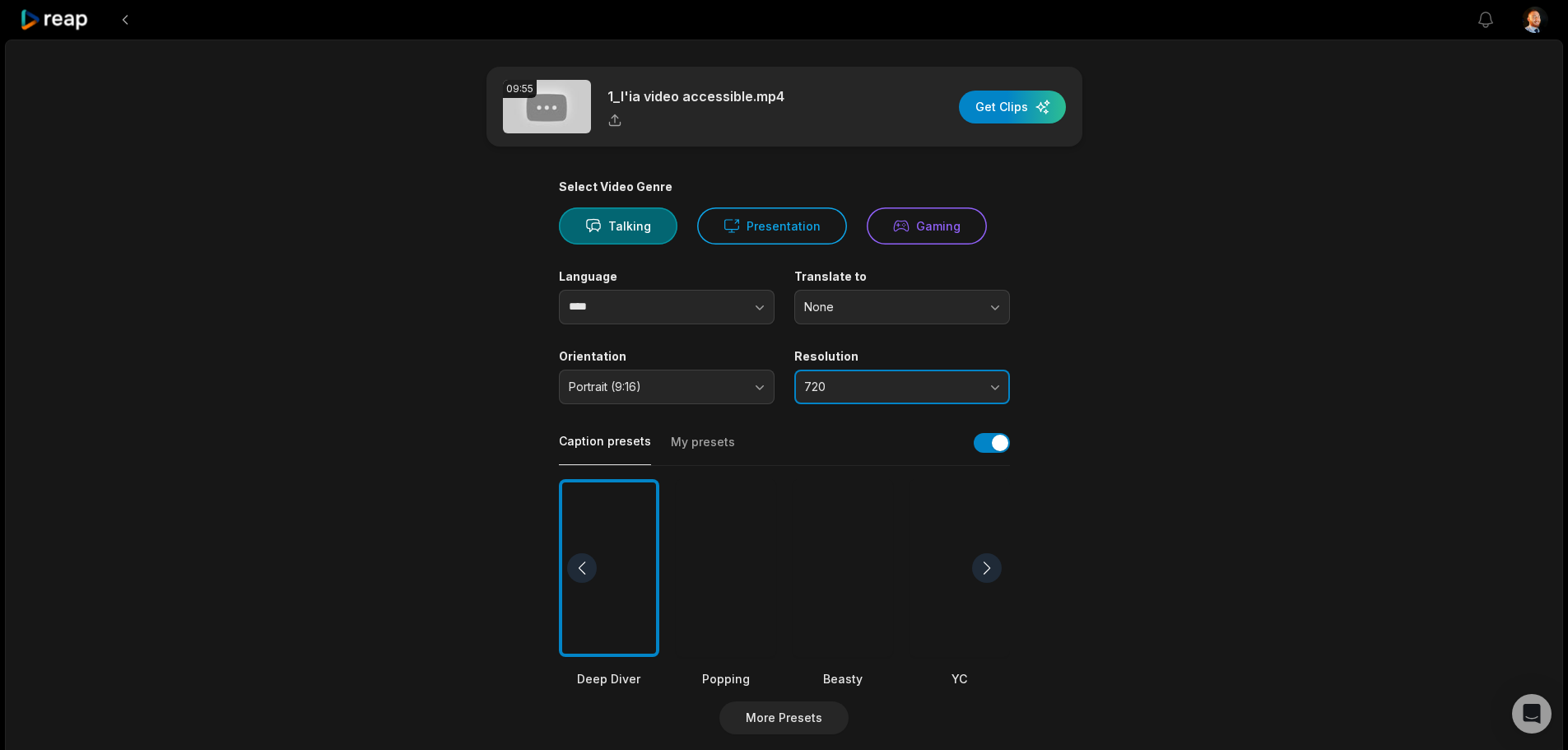
click at [916, 385] on span "720" at bounding box center [890, 386] width 173 height 15
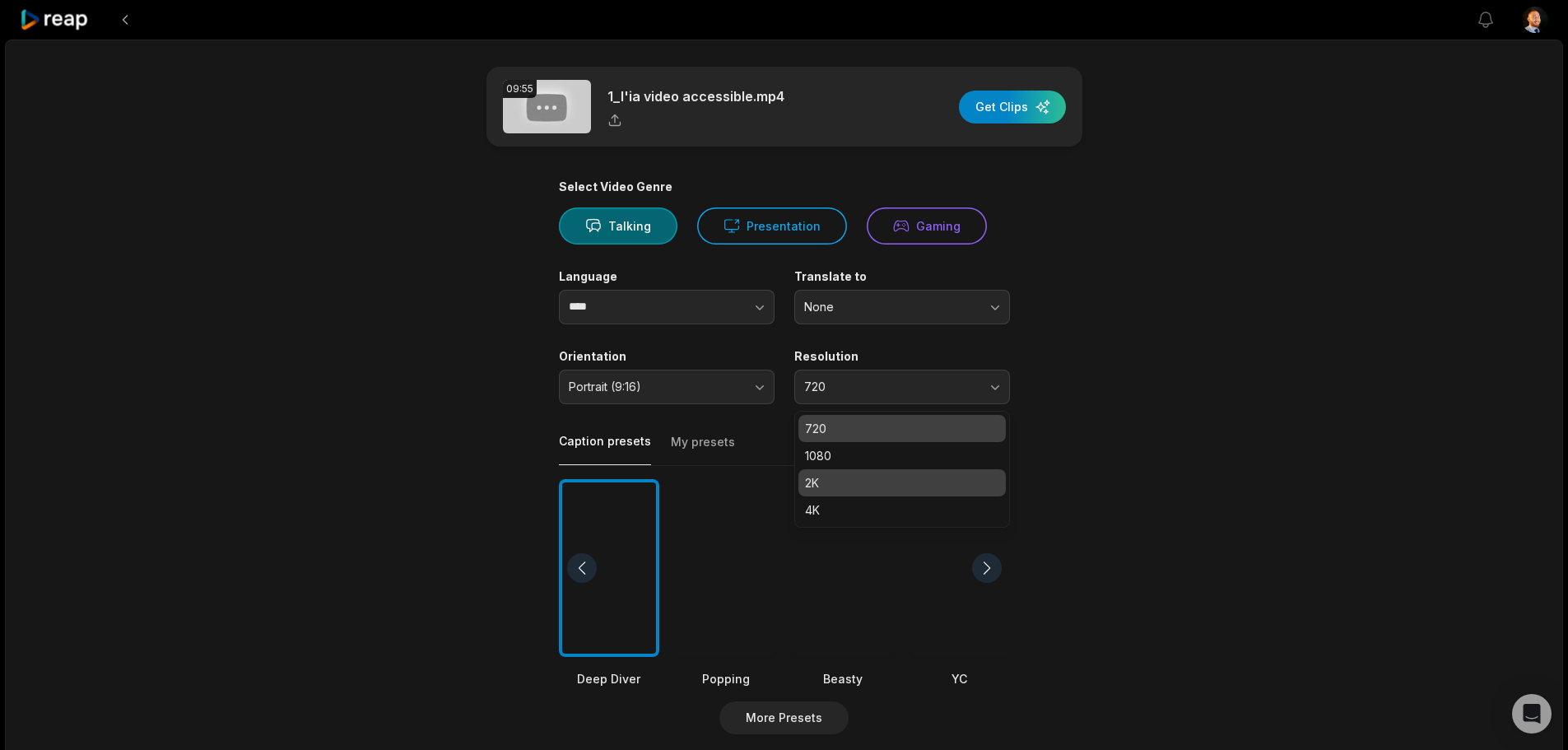
click at [825, 474] on p "2K" at bounding box center [902, 483] width 195 height 18
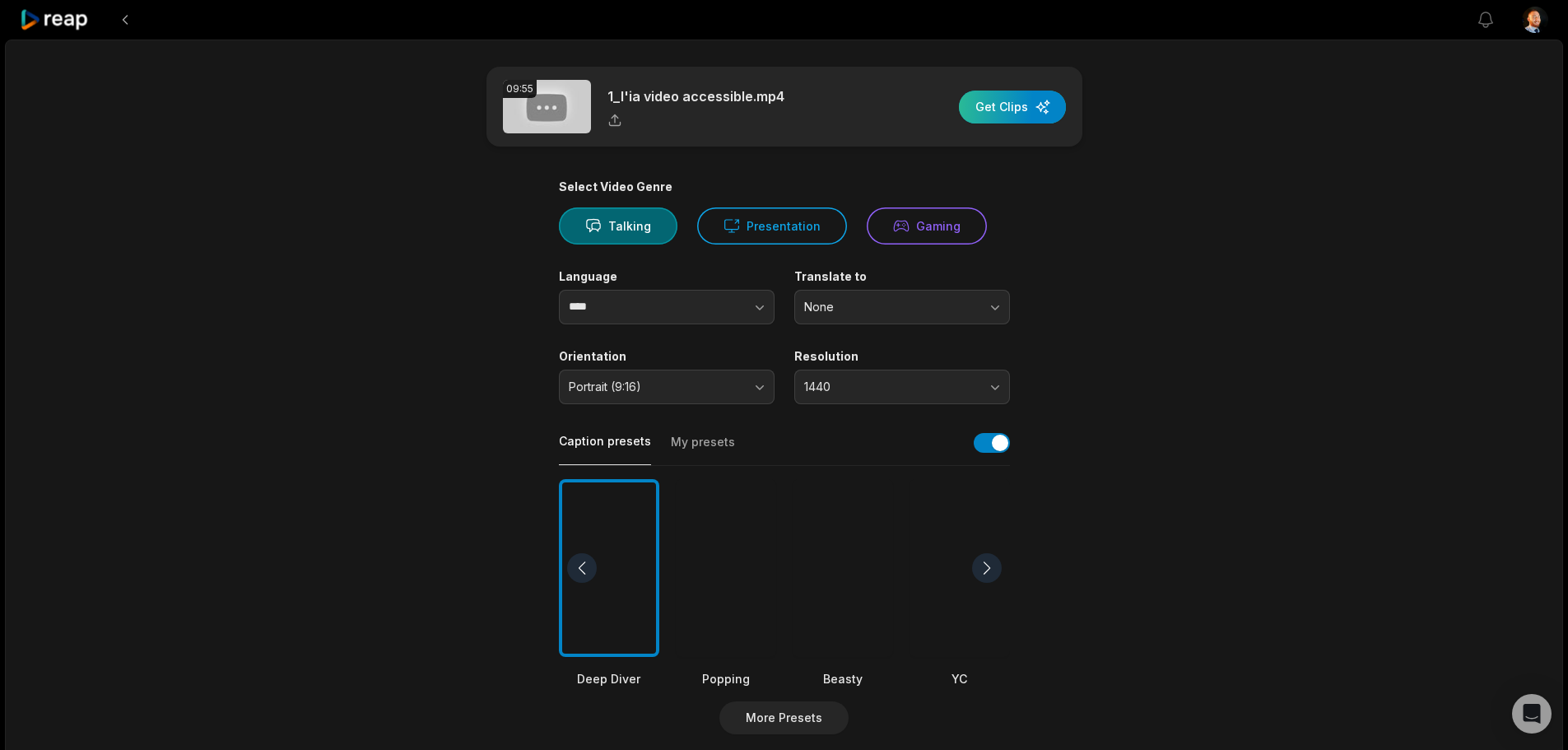
click at [1016, 97] on div "button" at bounding box center [1012, 107] width 107 height 33
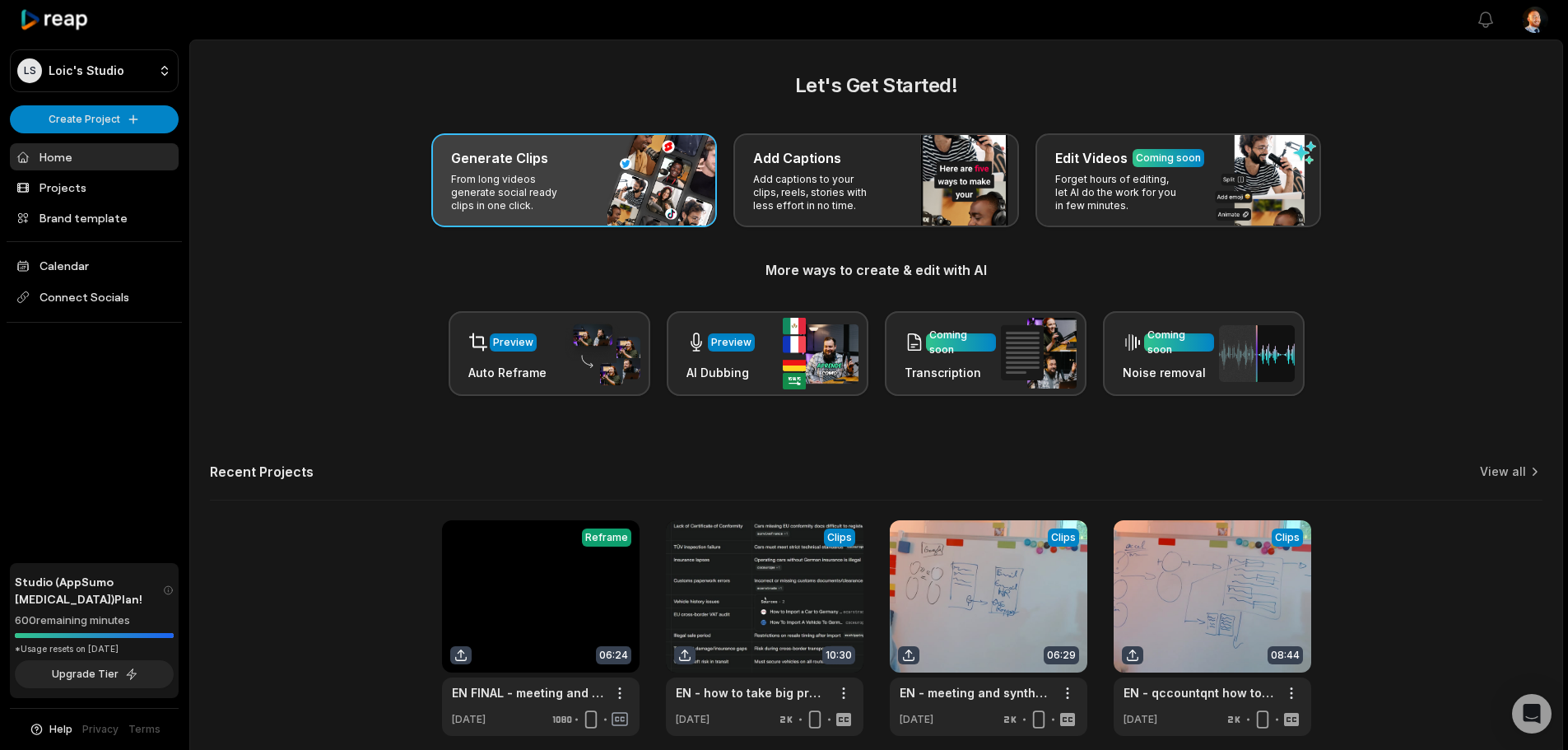
click at [599, 202] on div "Generate Clips From long videos generate social ready clips in one click." at bounding box center [574, 180] width 286 height 93
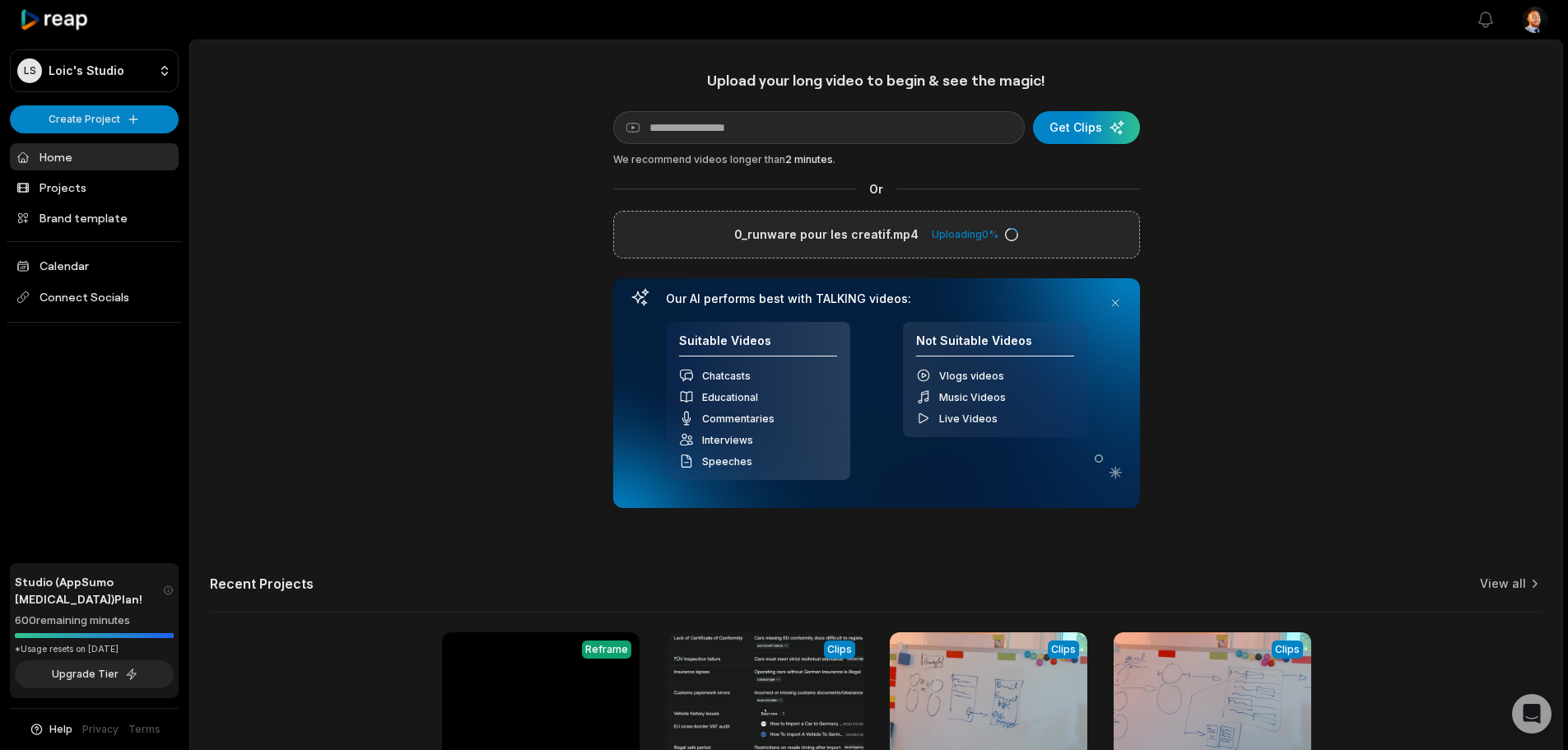
click at [1182, 165] on div "Upload your long video to begin & see the magic! YouTube link Get Clips We reco…" at bounding box center [875, 459] width 1372 height 778
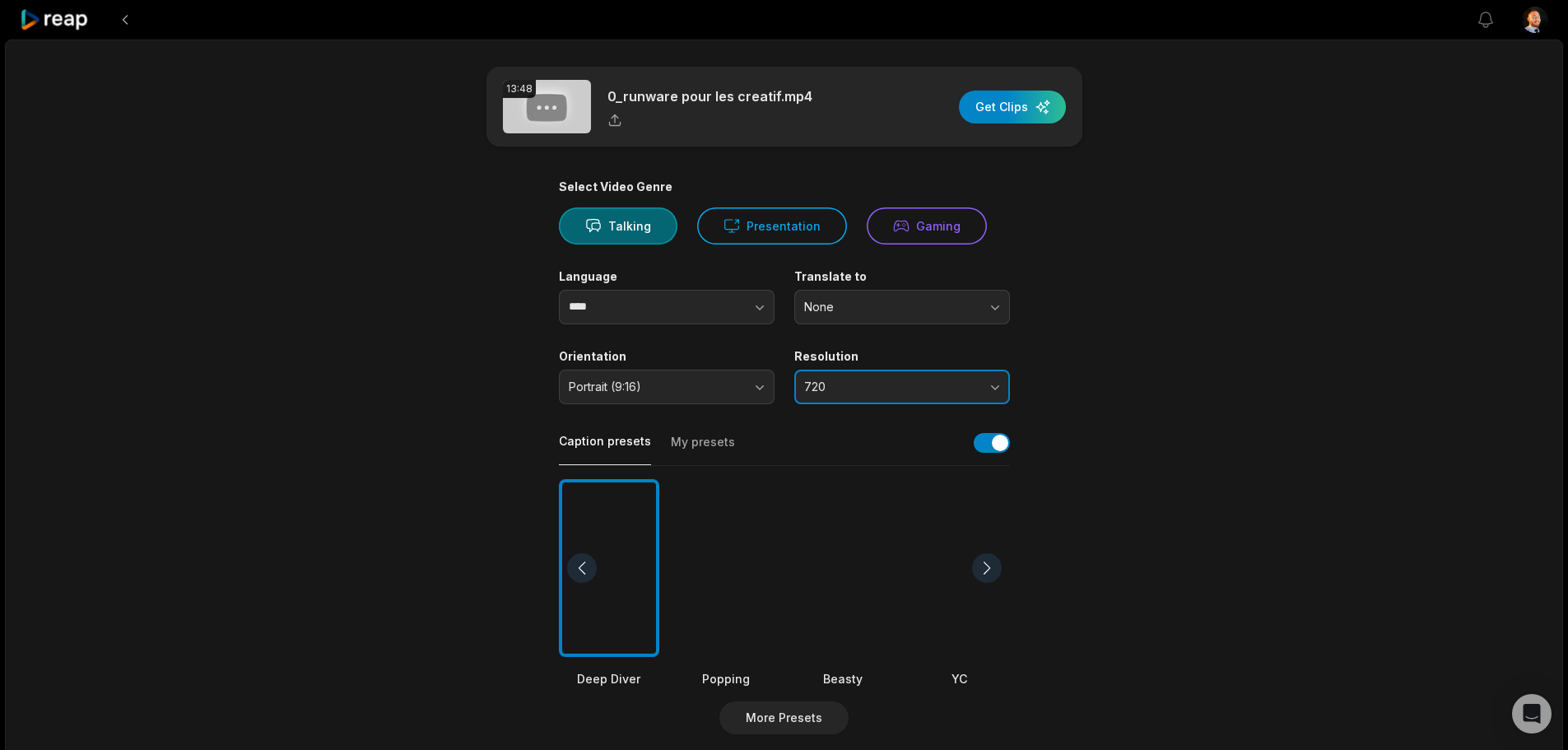
click at [920, 380] on span "720" at bounding box center [890, 386] width 173 height 15
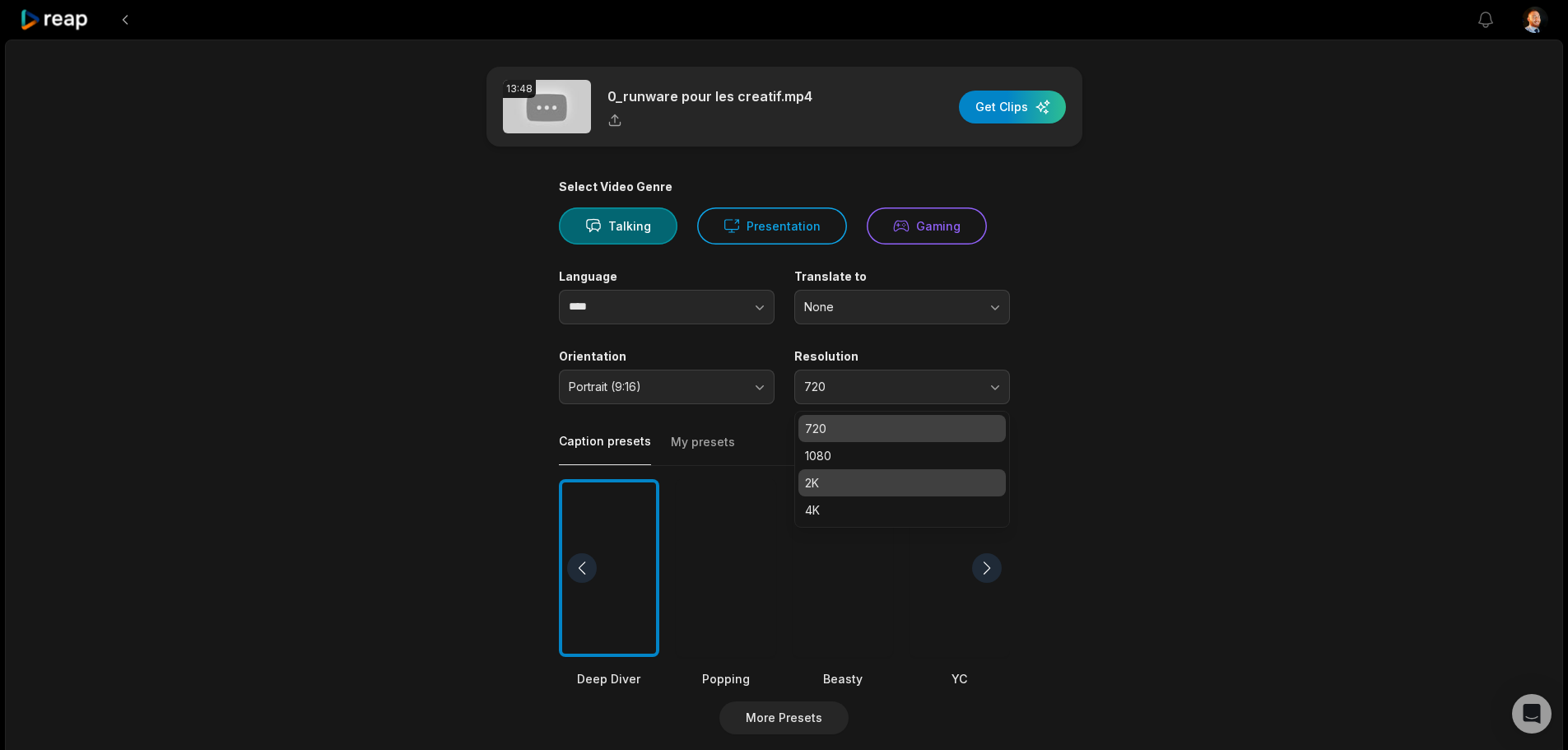
click at [892, 485] on p "2K" at bounding box center [902, 483] width 195 height 18
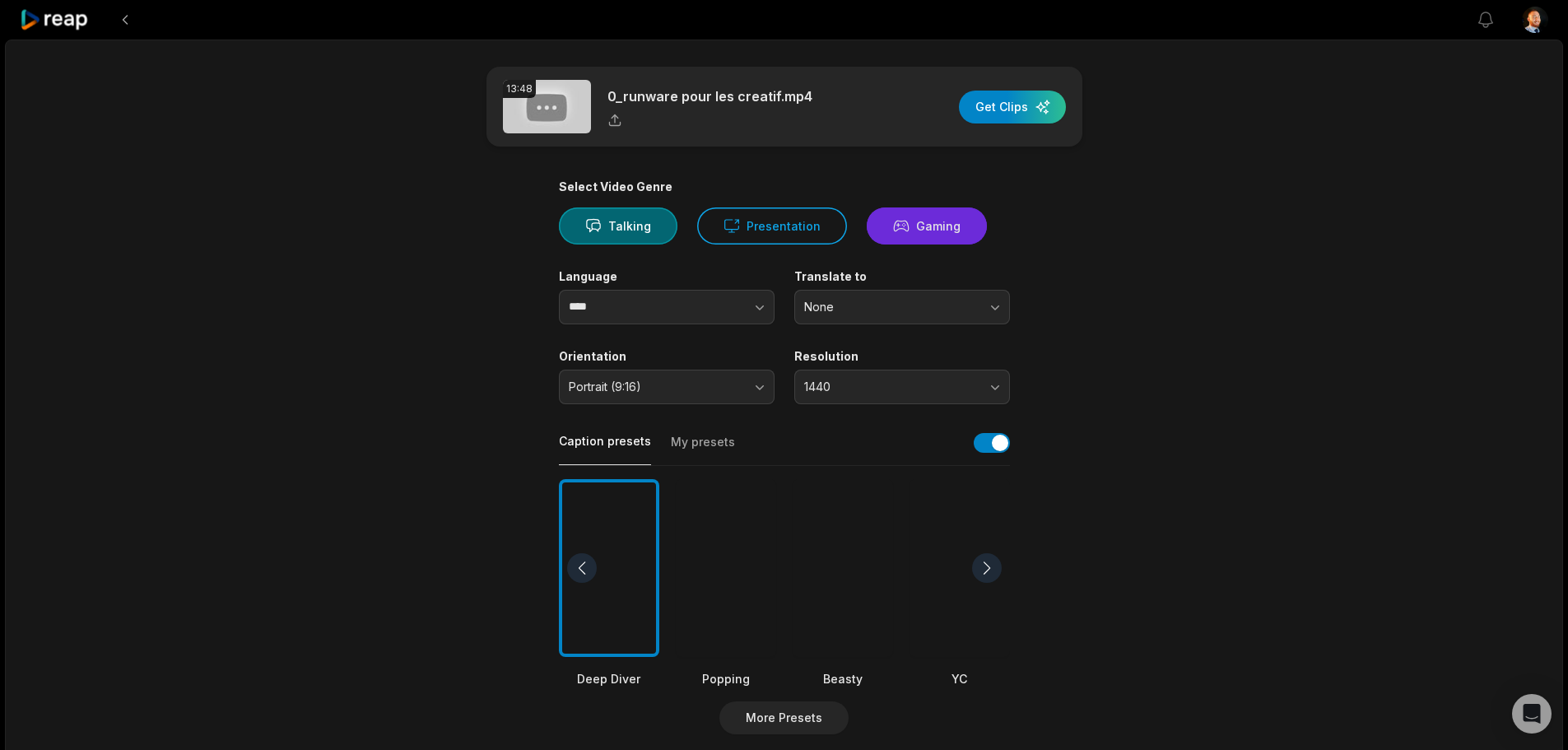
click at [968, 238] on button "Gaming" at bounding box center [926, 226] width 120 height 37
click at [1028, 115] on div "button" at bounding box center [1012, 107] width 107 height 33
